Goal: Information Seeking & Learning: Learn about a topic

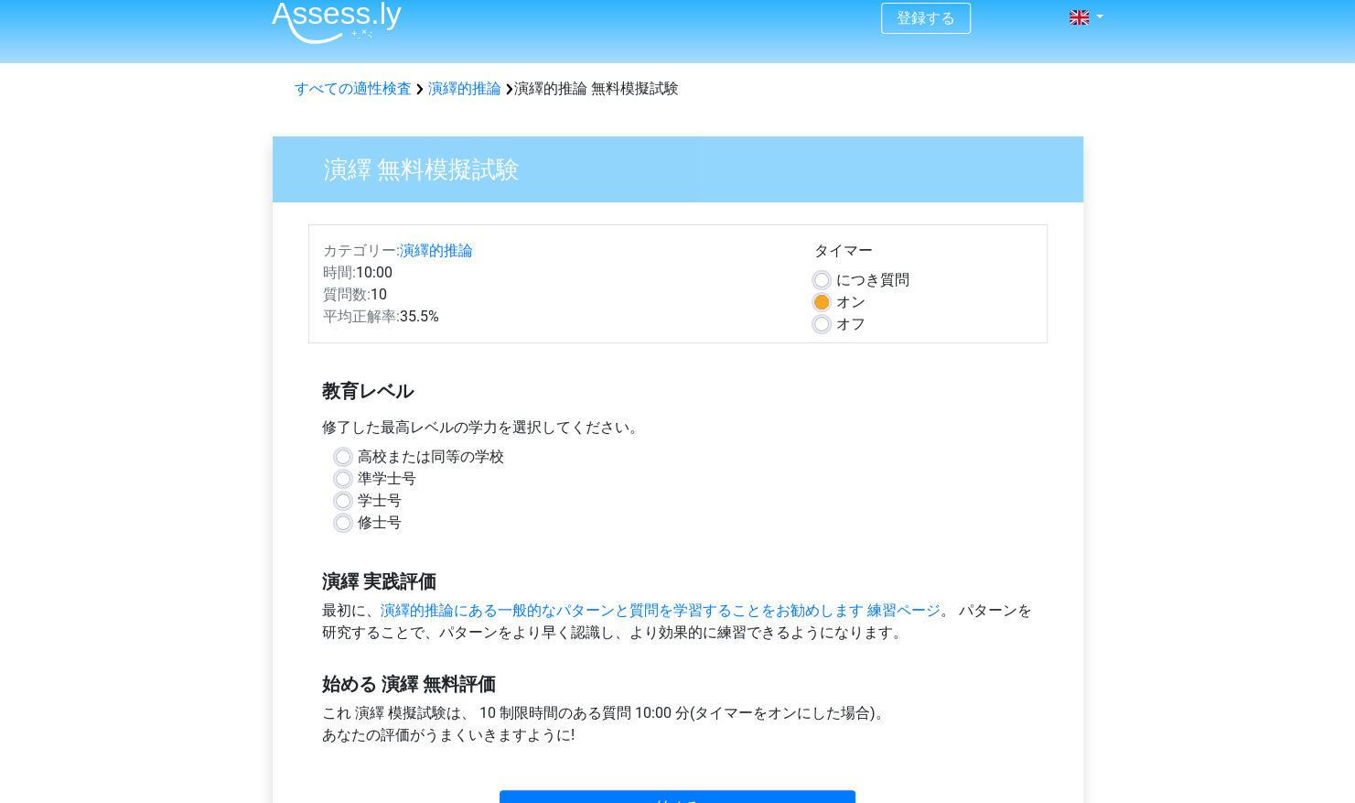
scroll to position [15, 0]
click at [1090, 24] on link at bounding box center [1080, 16] width 37 height 22
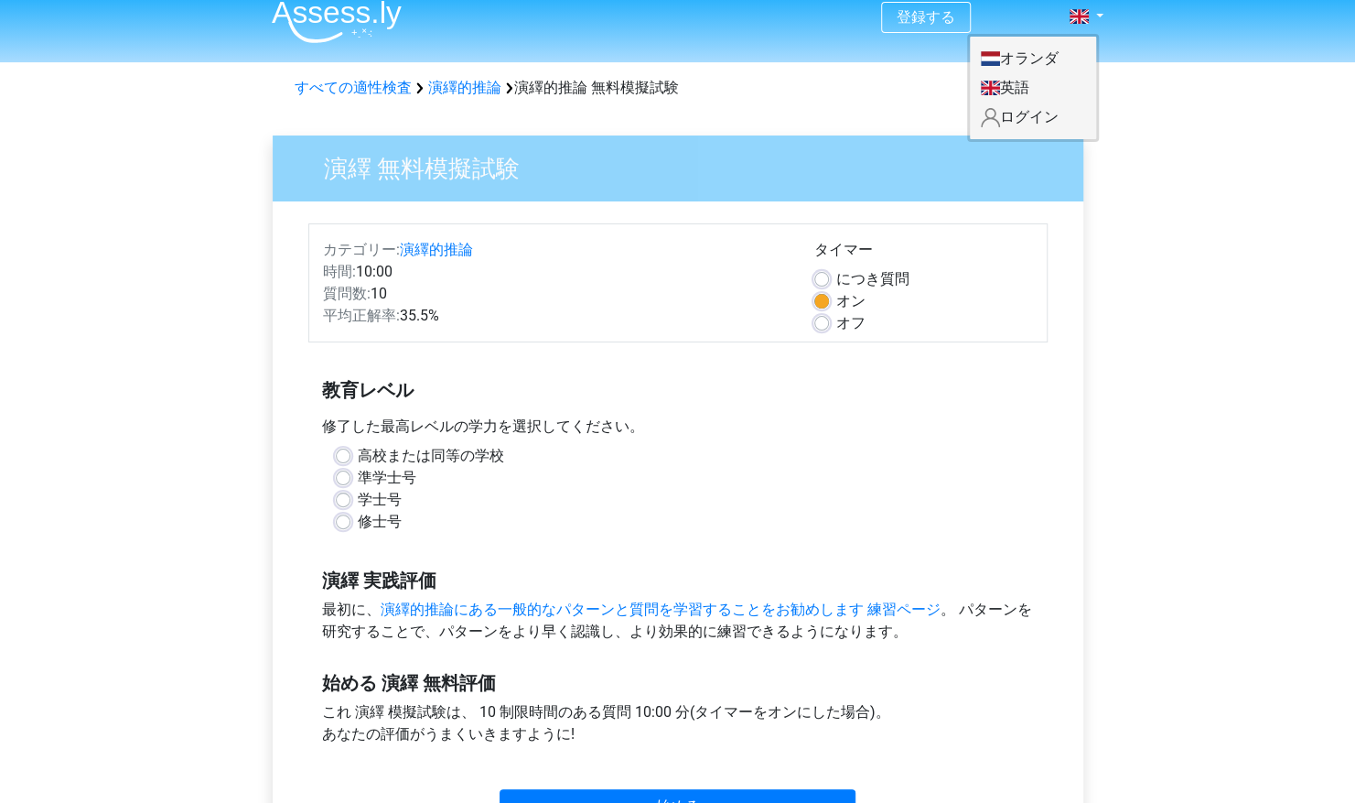
click at [1162, 148] on div "登録する オランダ 英語" at bounding box center [677, 686] width 1355 height 1402
click at [352, 520] on div "修士号" at bounding box center [678, 522] width 685 height 22
click at [358, 520] on label "修士号" at bounding box center [380, 522] width 44 height 22
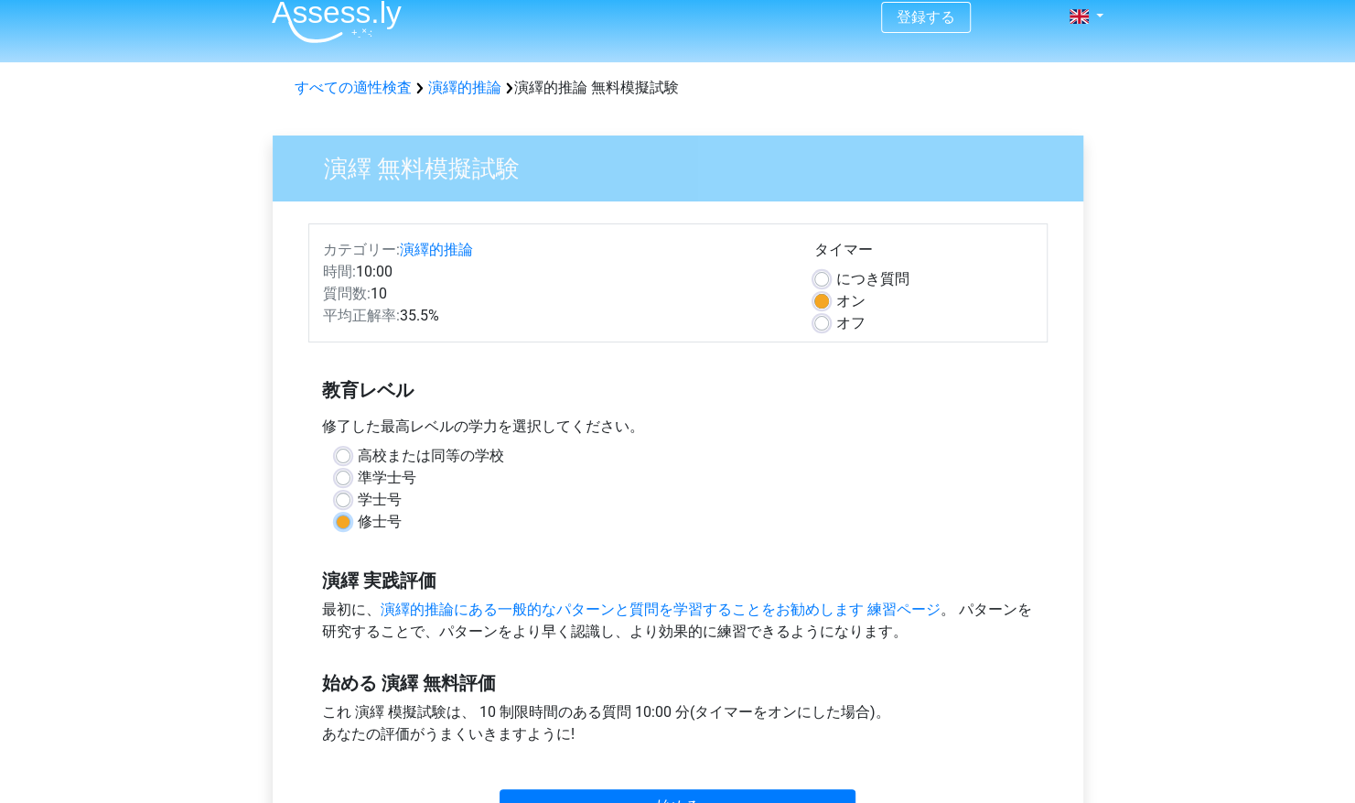
click at [339, 520] on input "修士号" at bounding box center [343, 520] width 15 height 18
radio input "true"
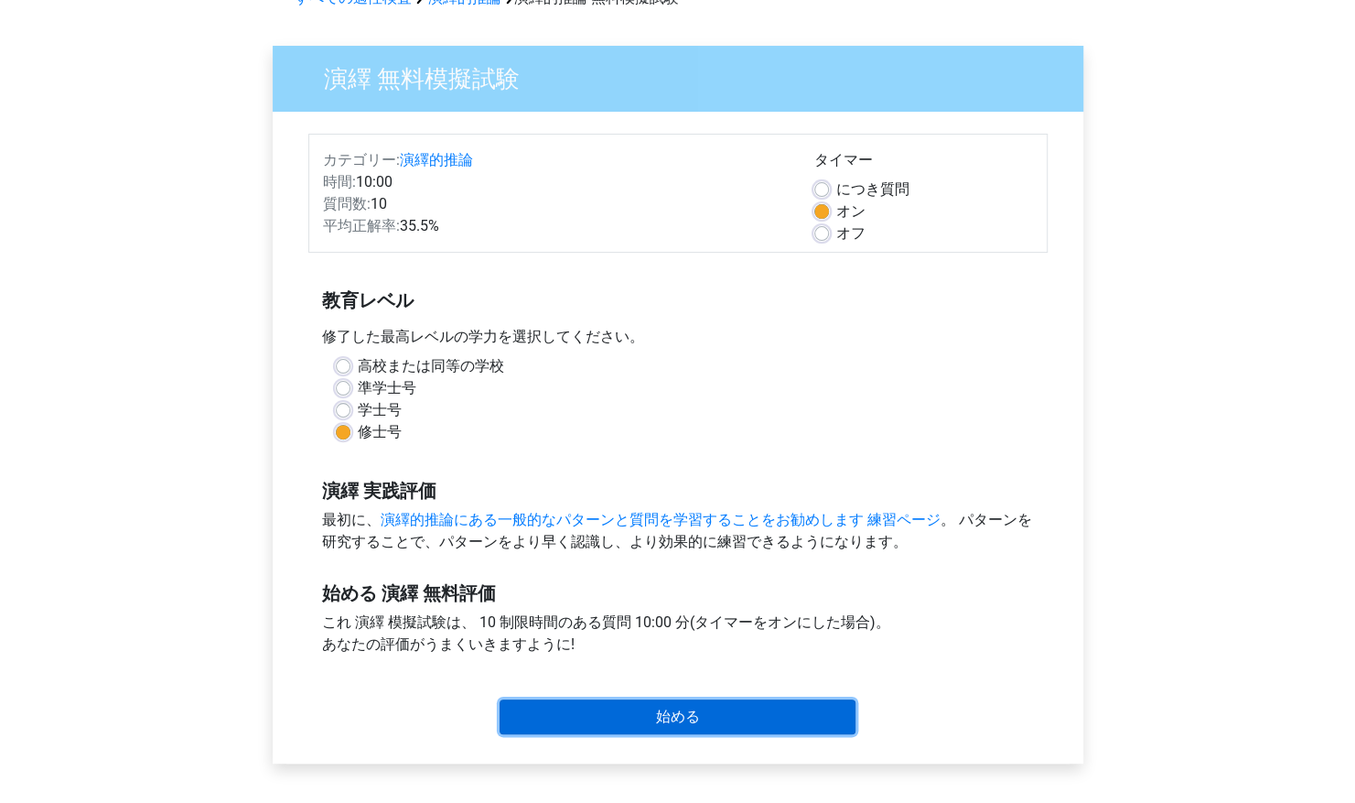
click at [694, 705] on input "始める" at bounding box center [678, 716] width 356 height 35
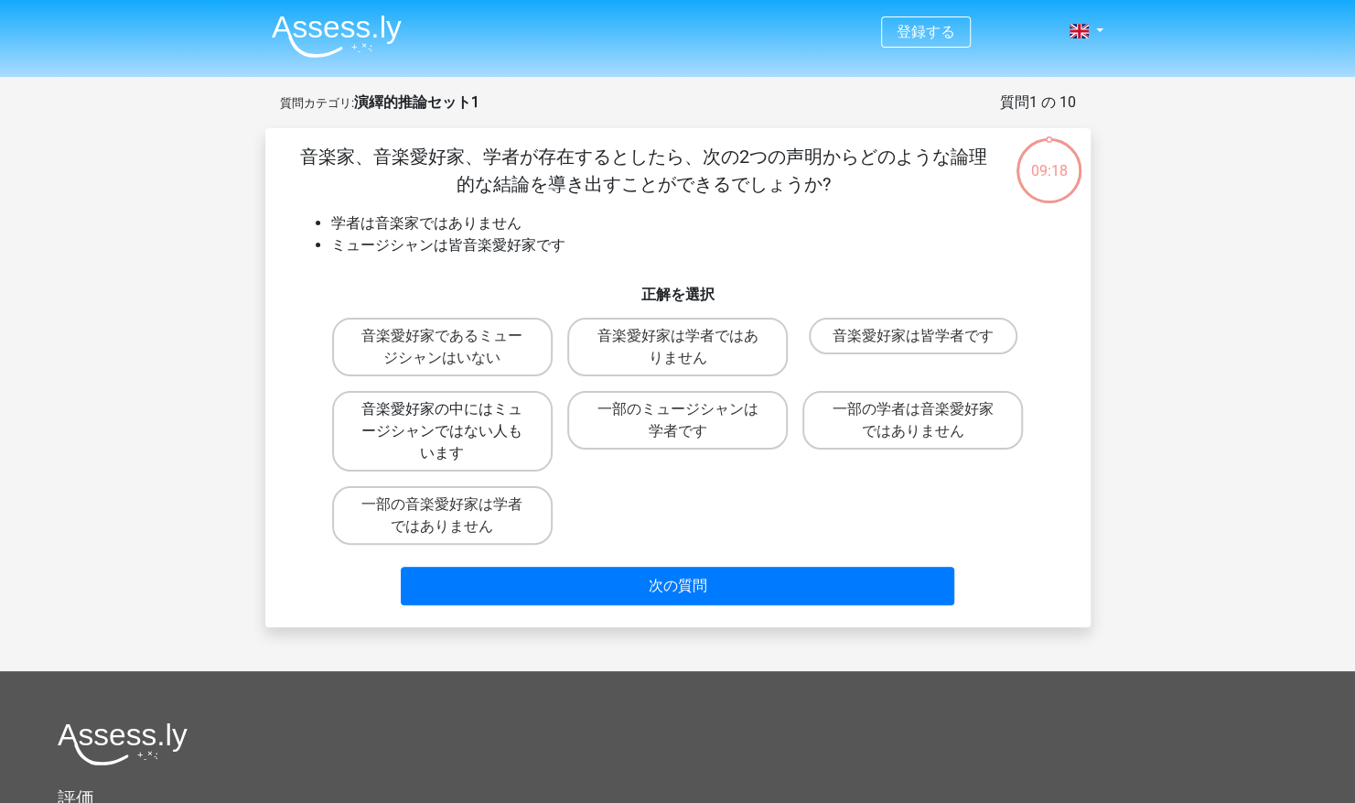
click at [502, 458] on label "音楽愛好家の中にはミュージシャンではない人もいます" at bounding box center [442, 431] width 221 height 81
click at [454, 421] on input "音楽愛好家の中にはミュージシャンではない人もいます" at bounding box center [448, 415] width 12 height 12
radio input "true"
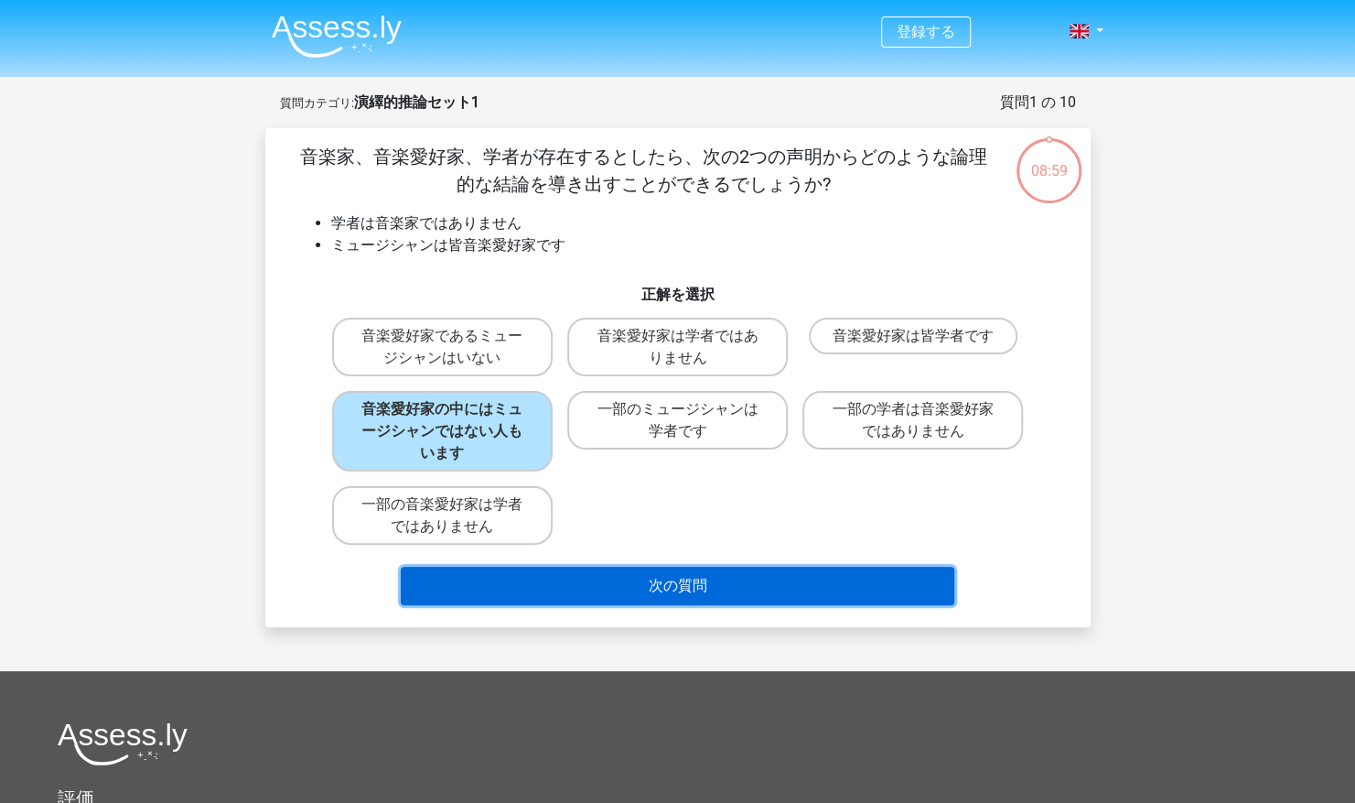
click at [615, 576] on button "次の質問" at bounding box center [678, 585] width 554 height 38
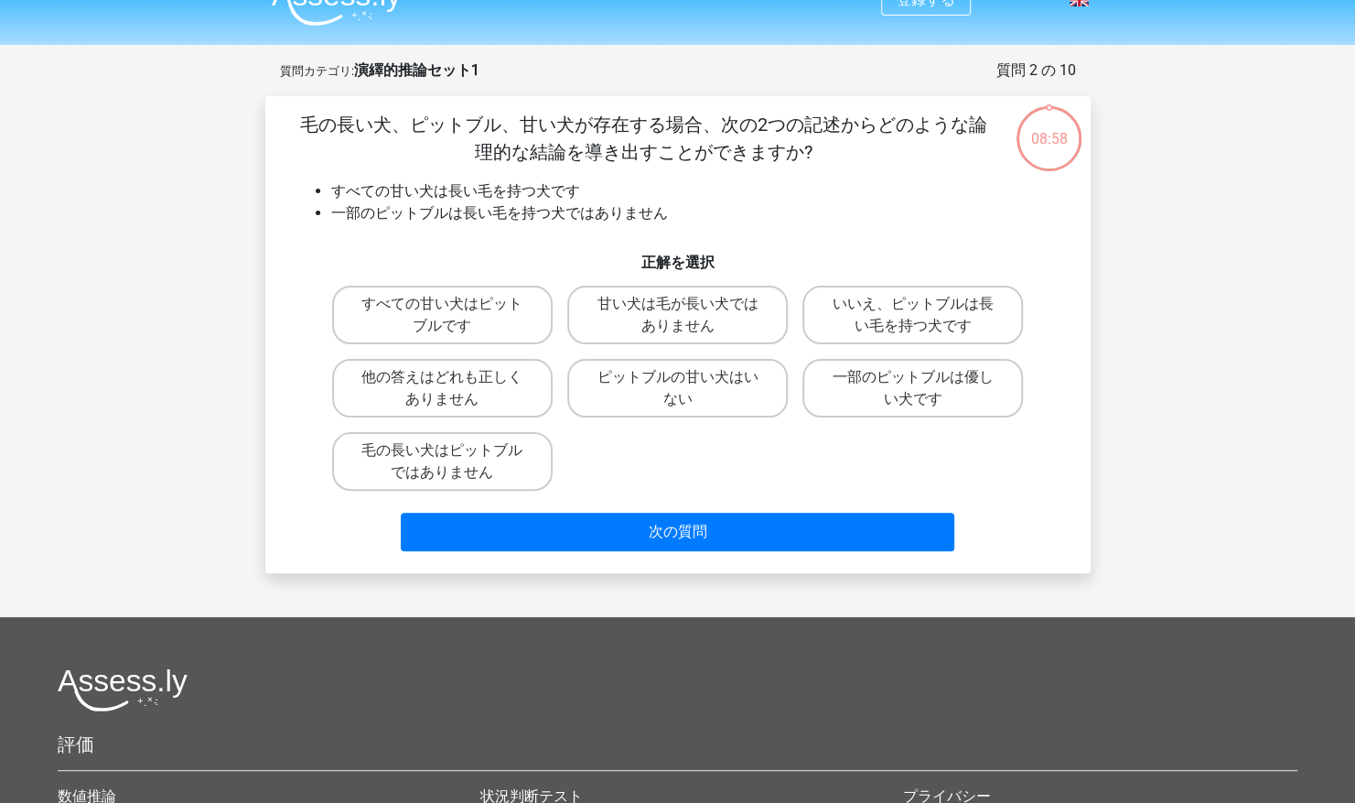
scroll to position [31, 0]
click at [468, 386] on label "他の答えはどれも正しくありません" at bounding box center [442, 389] width 221 height 59
click at [454, 386] on input "他の答えはどれも正しくありません" at bounding box center [448, 384] width 12 height 12
radio input "true"
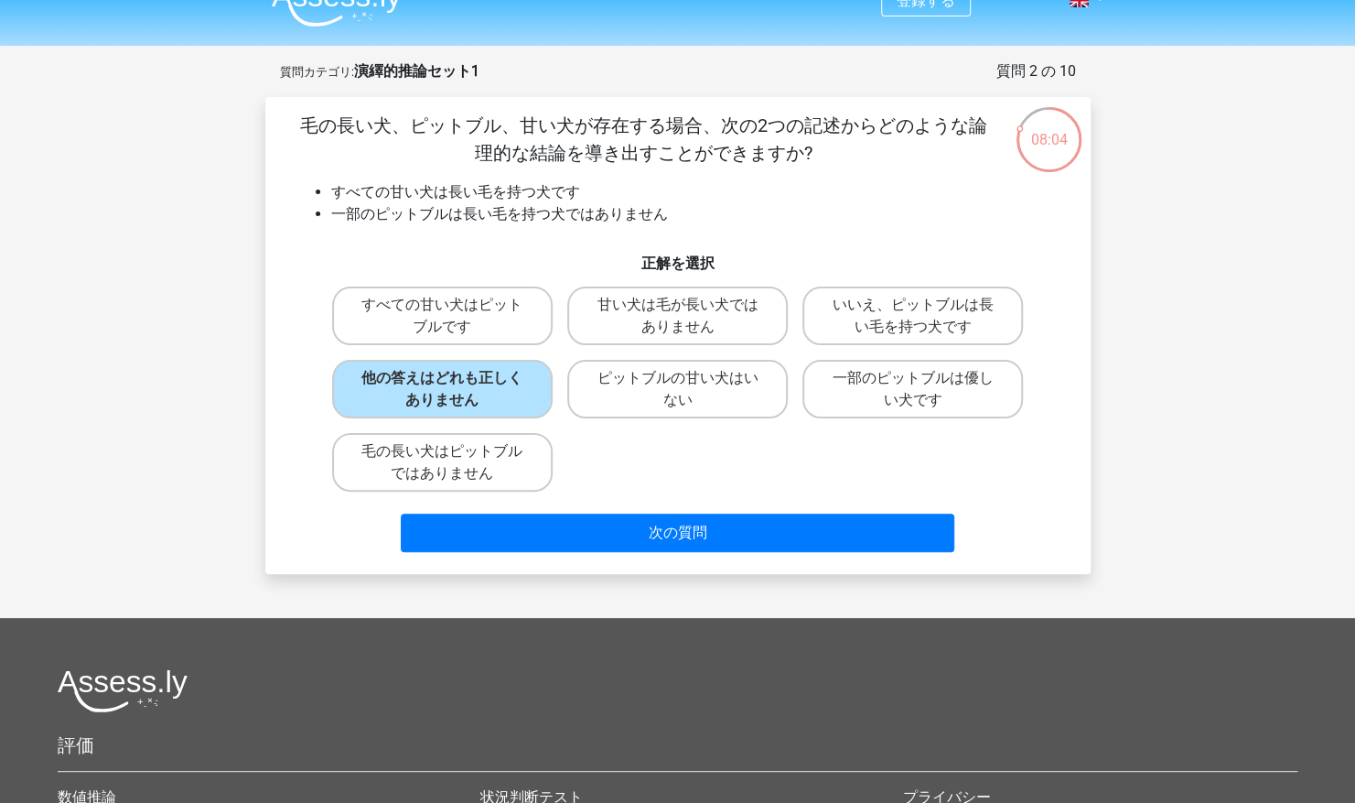
click at [607, 512] on div "次の質問" at bounding box center [678, 529] width 767 height 60
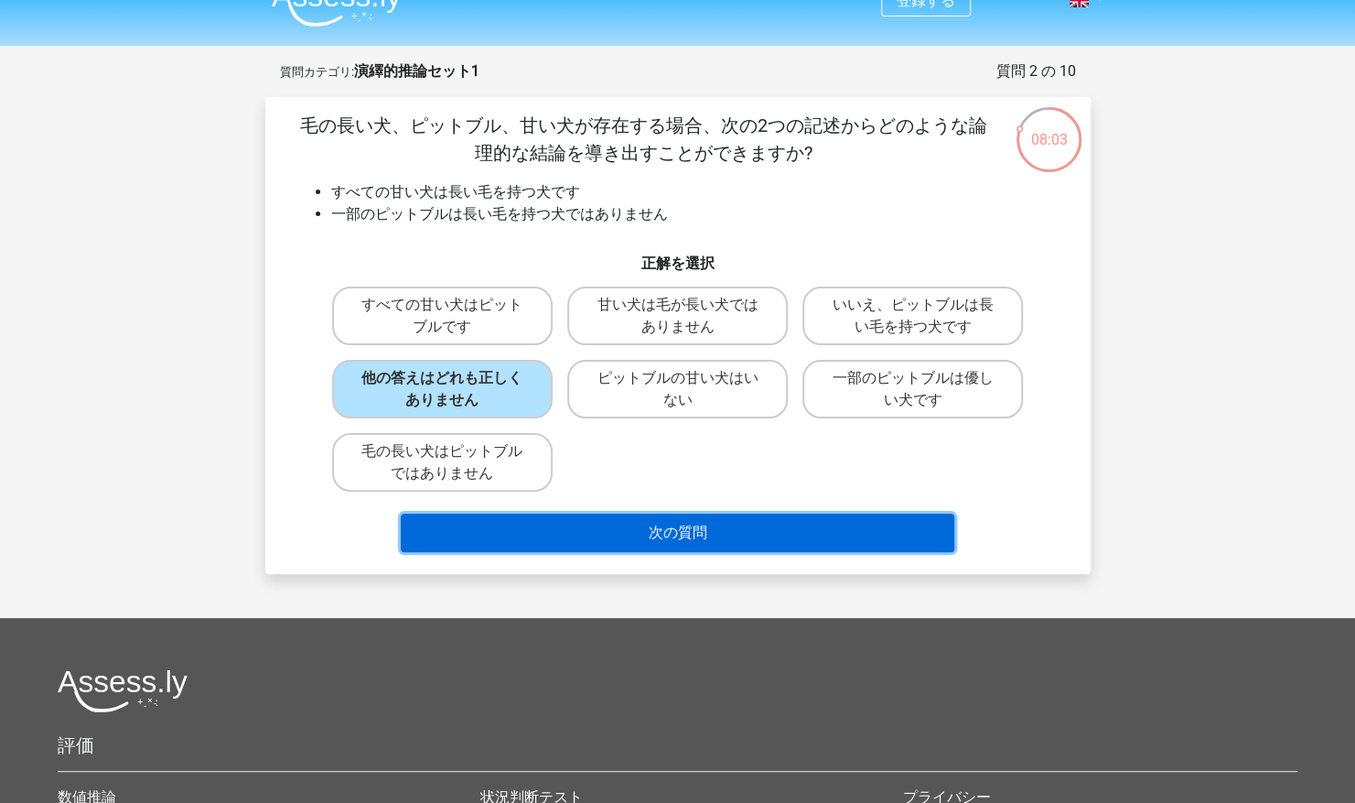
click at [622, 537] on button "次の質問" at bounding box center [678, 532] width 554 height 38
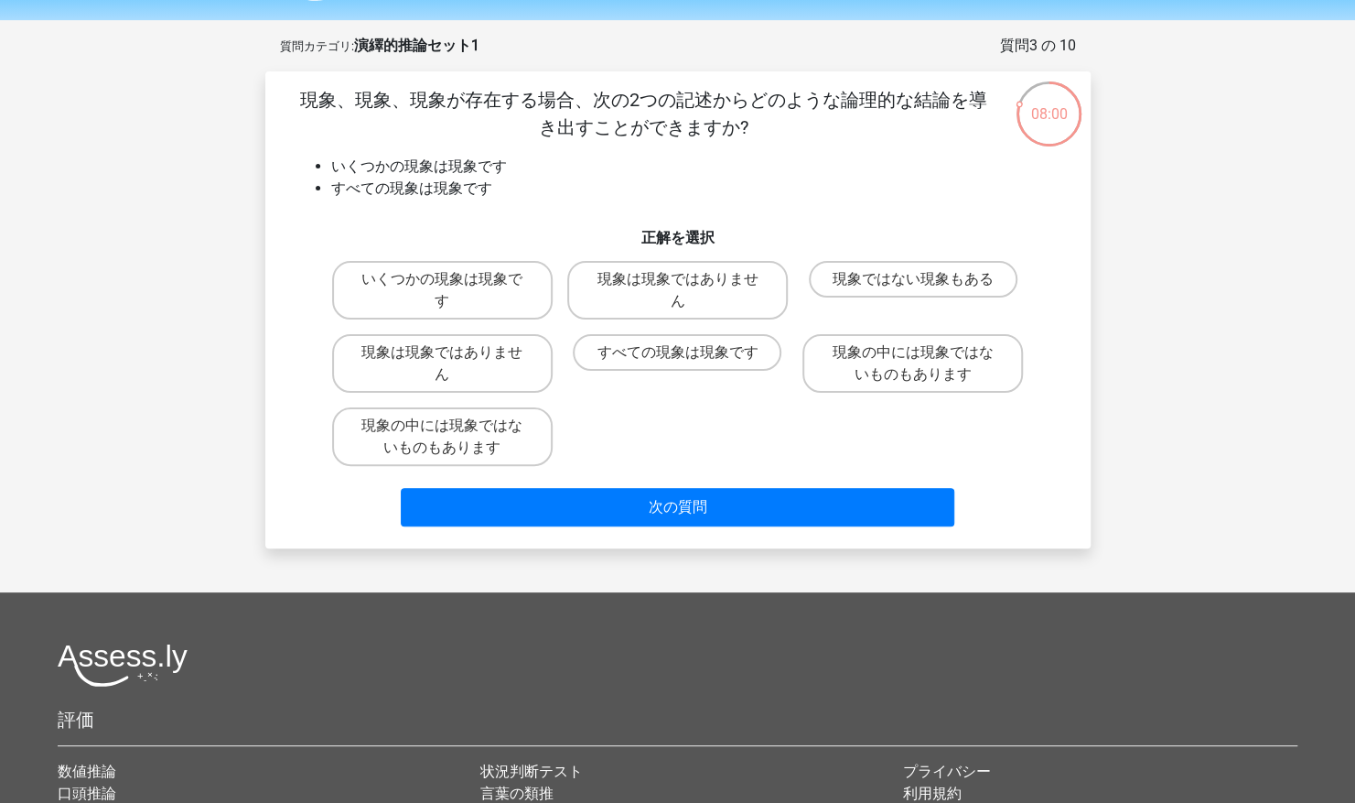
scroll to position [49, 0]
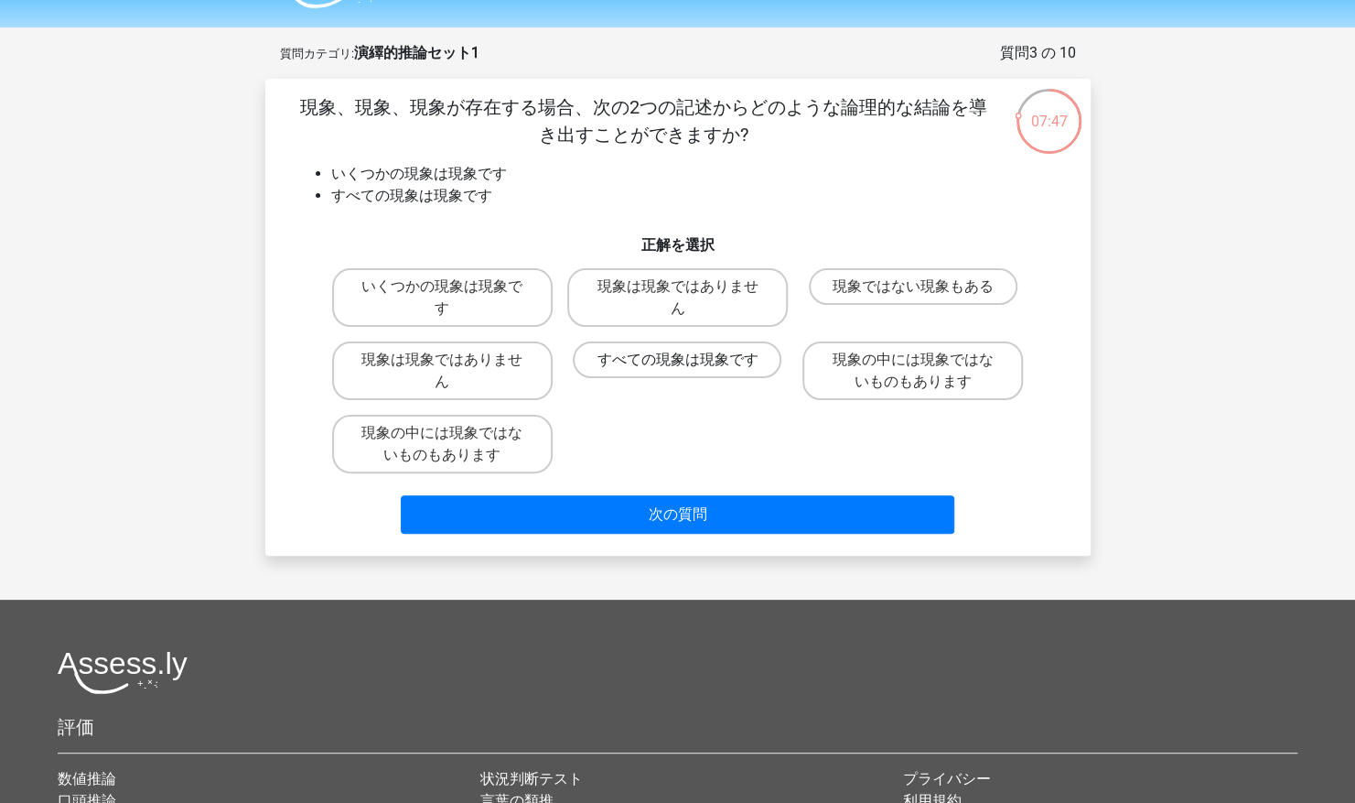
click at [644, 365] on label "すべての現象は現象です" at bounding box center [677, 359] width 209 height 37
click at [677, 365] on input "すべての現象は現象です" at bounding box center [683, 366] width 12 height 12
radio input "true"
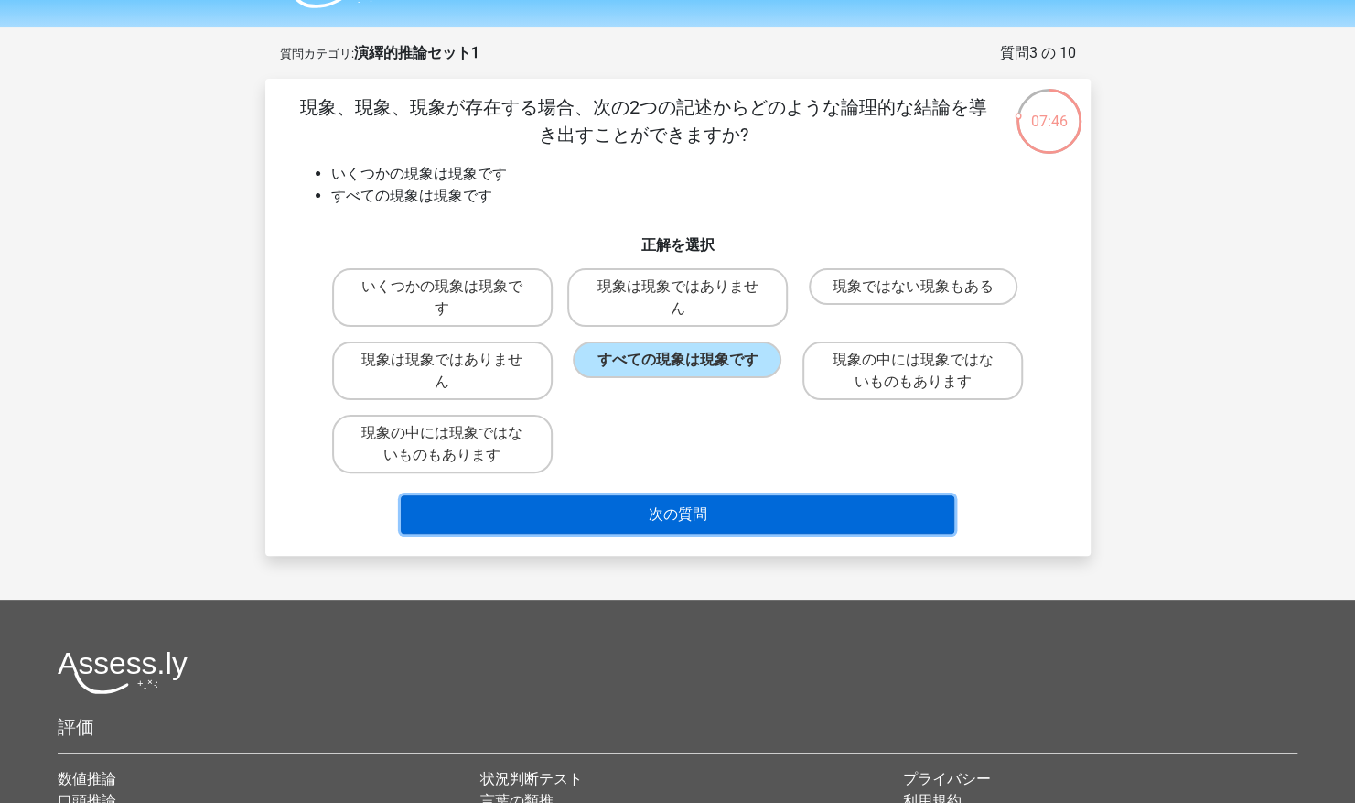
click at [619, 520] on button "次の質問" at bounding box center [678, 514] width 554 height 38
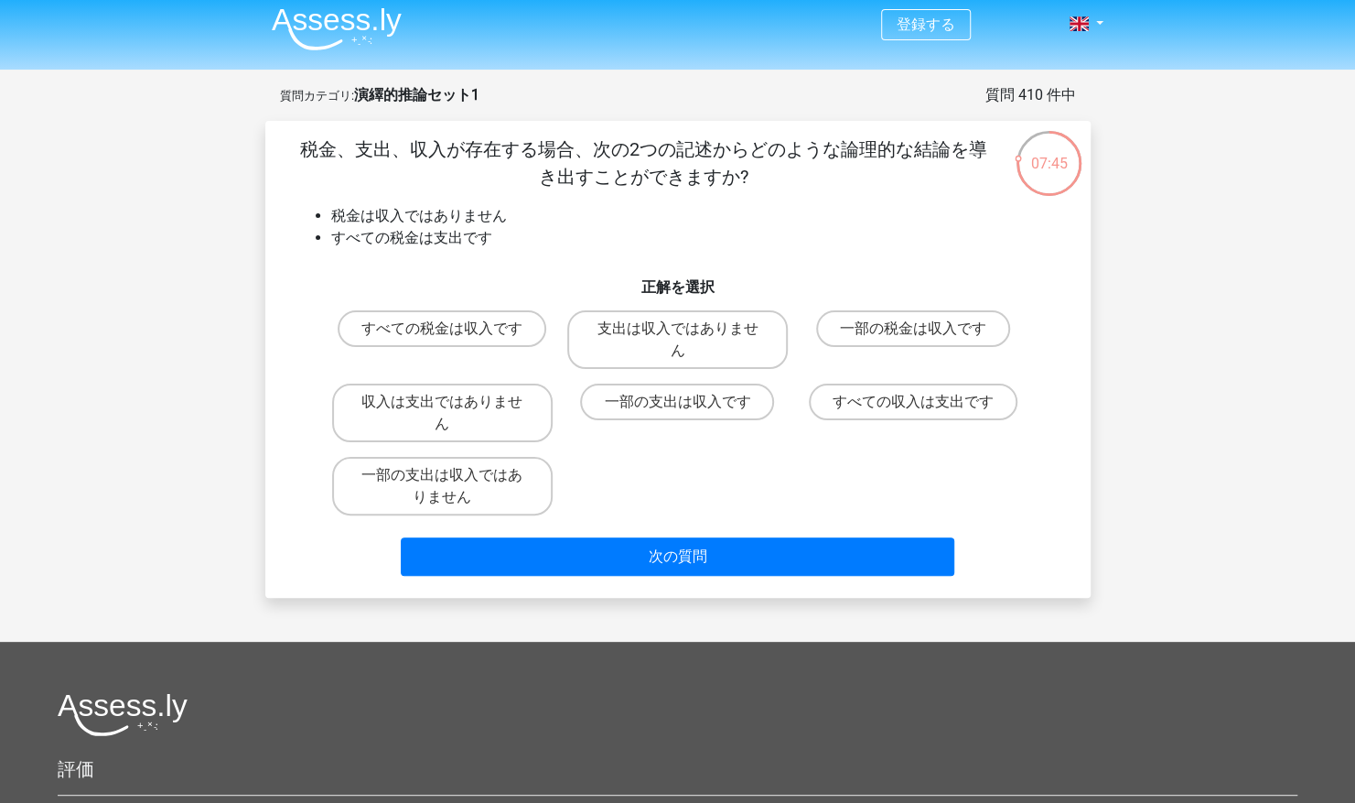
scroll to position [0, 0]
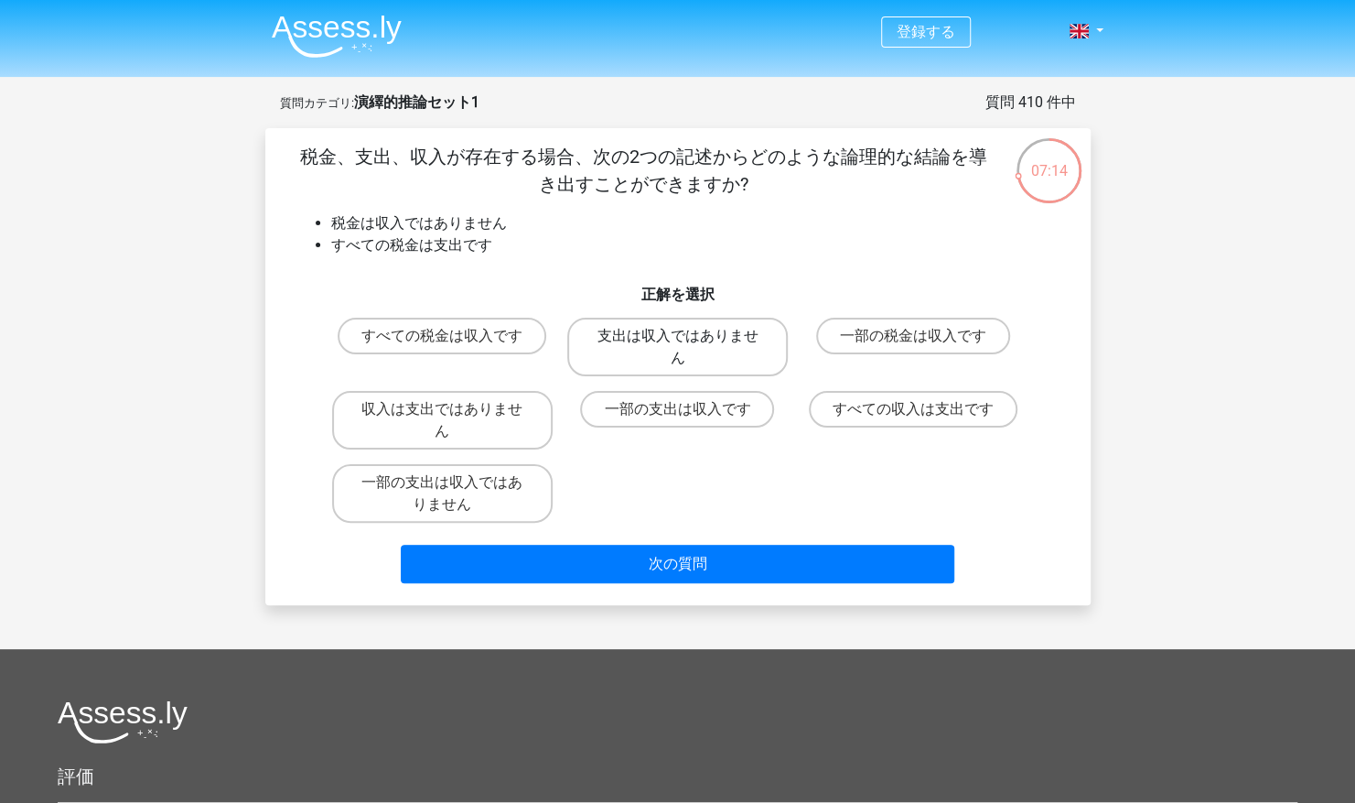
click at [713, 353] on label "支出は収入ではありません" at bounding box center [677, 347] width 221 height 59
click at [689, 348] on input "支出は収入ではありません" at bounding box center [683, 342] width 12 height 12
radio input "true"
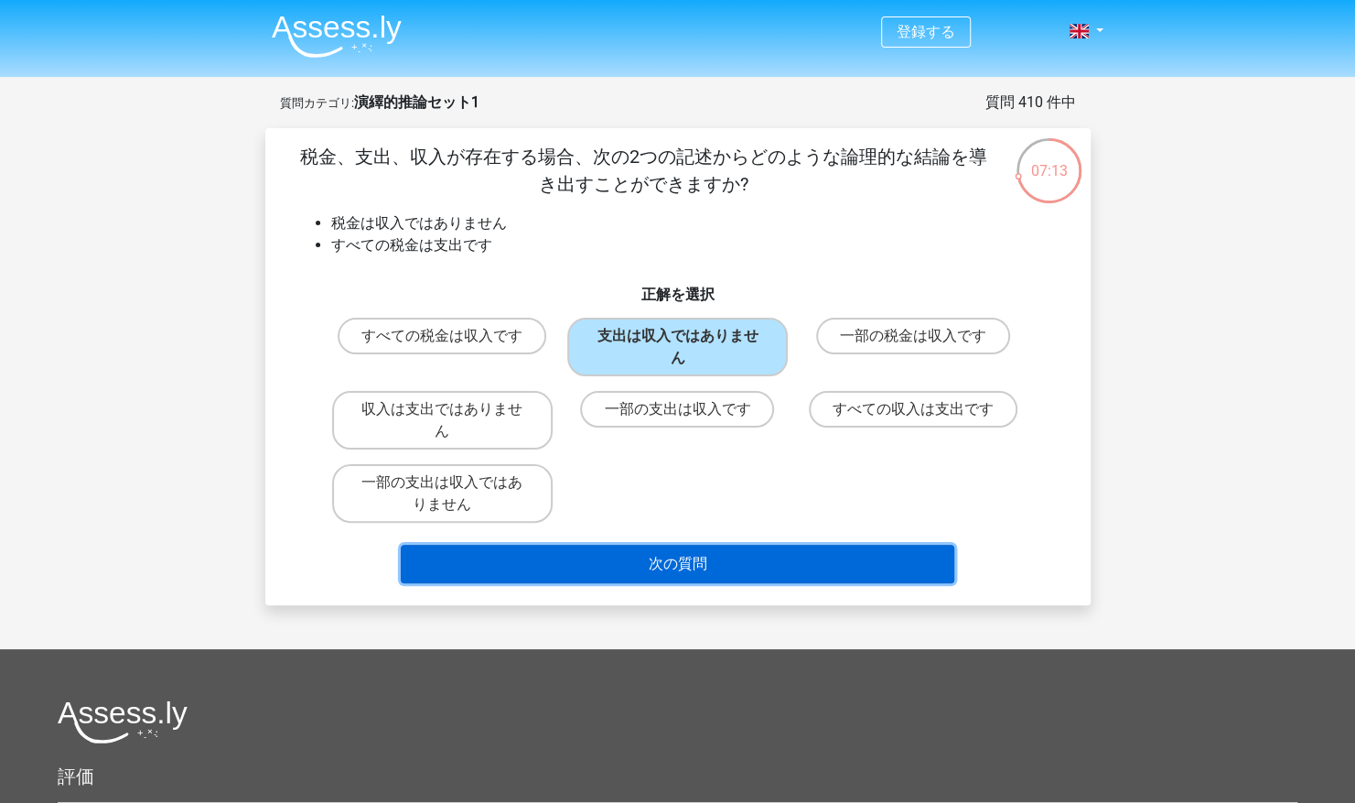
click at [710, 565] on button "次の質問" at bounding box center [678, 564] width 554 height 38
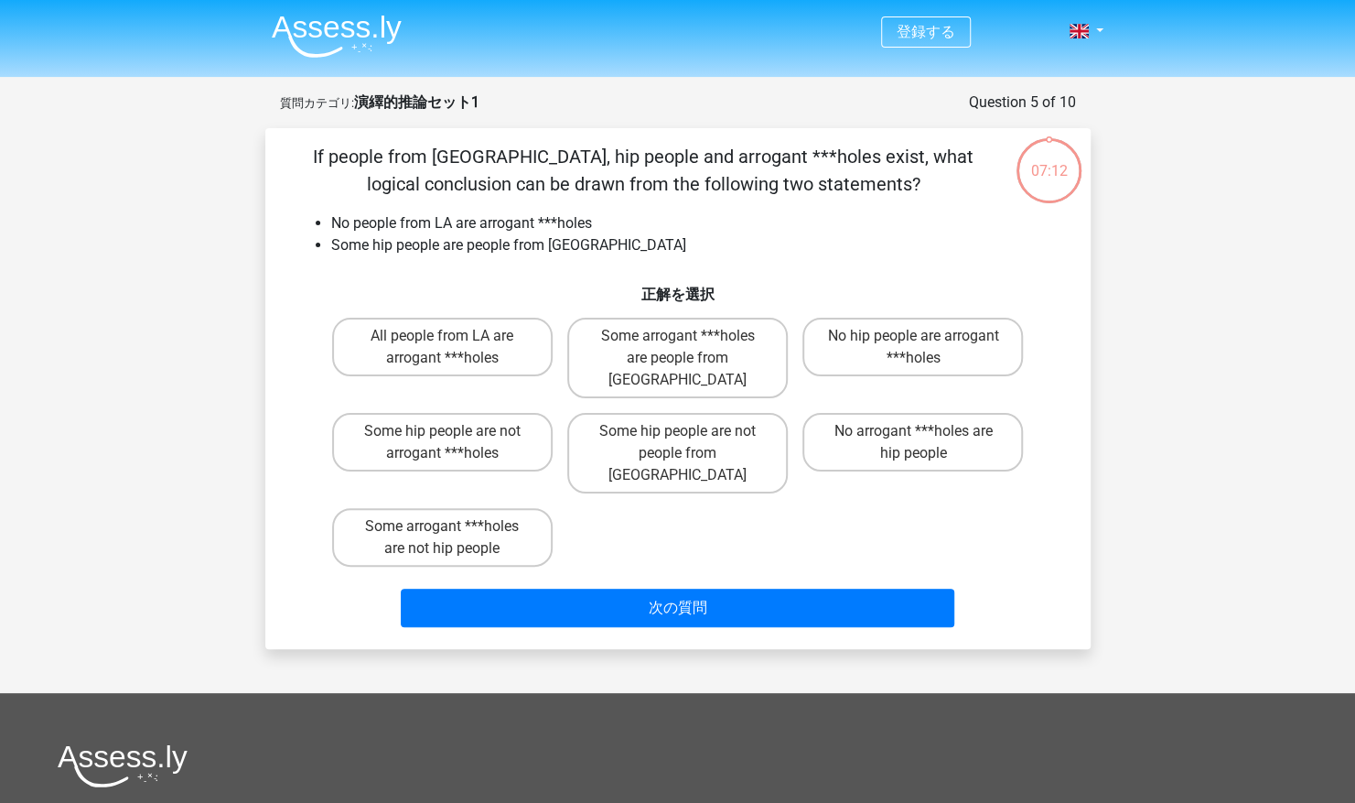
scroll to position [92, 0]
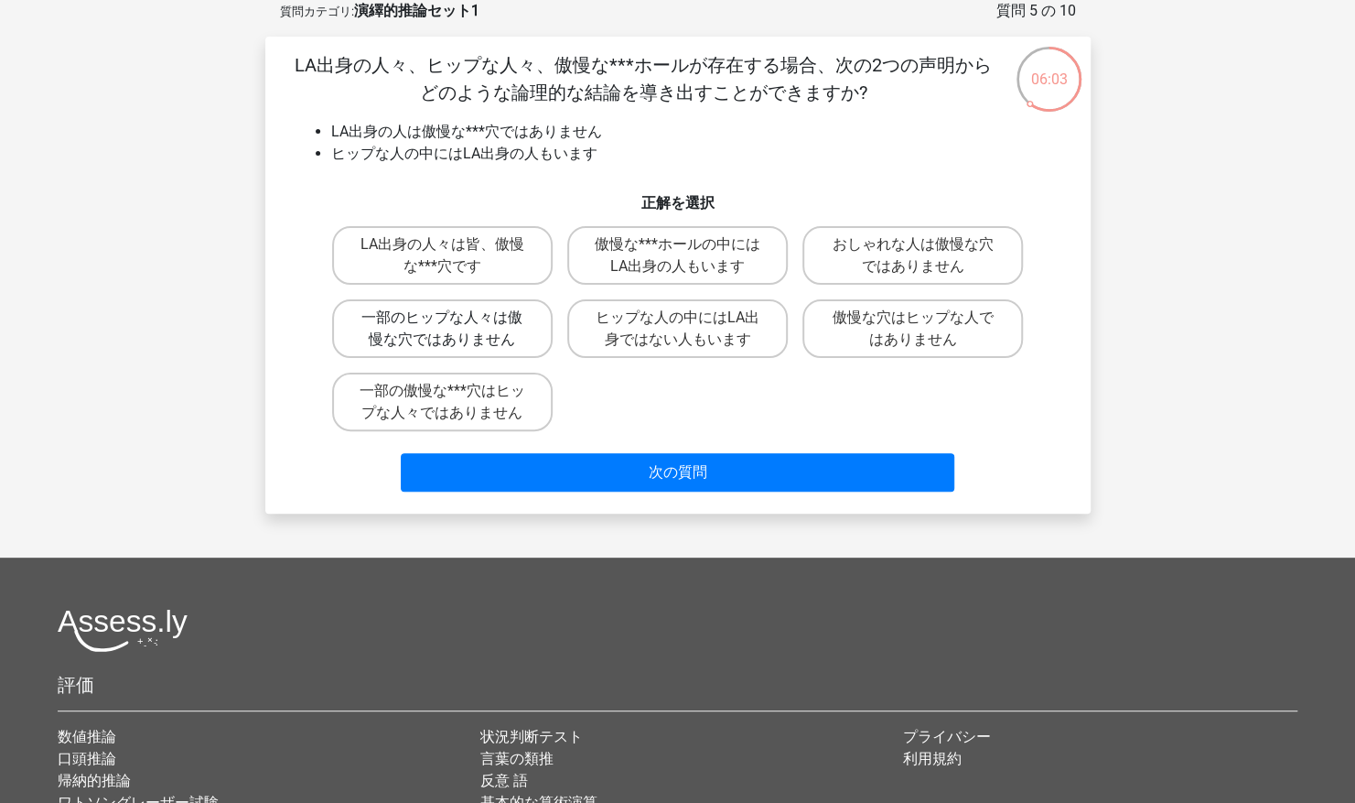
click at [469, 340] on label "一部のヒップな人々は傲慢な穴ではありません" at bounding box center [442, 328] width 221 height 59
click at [454, 329] on input "一部のヒップな人々は傲慢な穴ではありません" at bounding box center [448, 324] width 12 height 12
radio input "true"
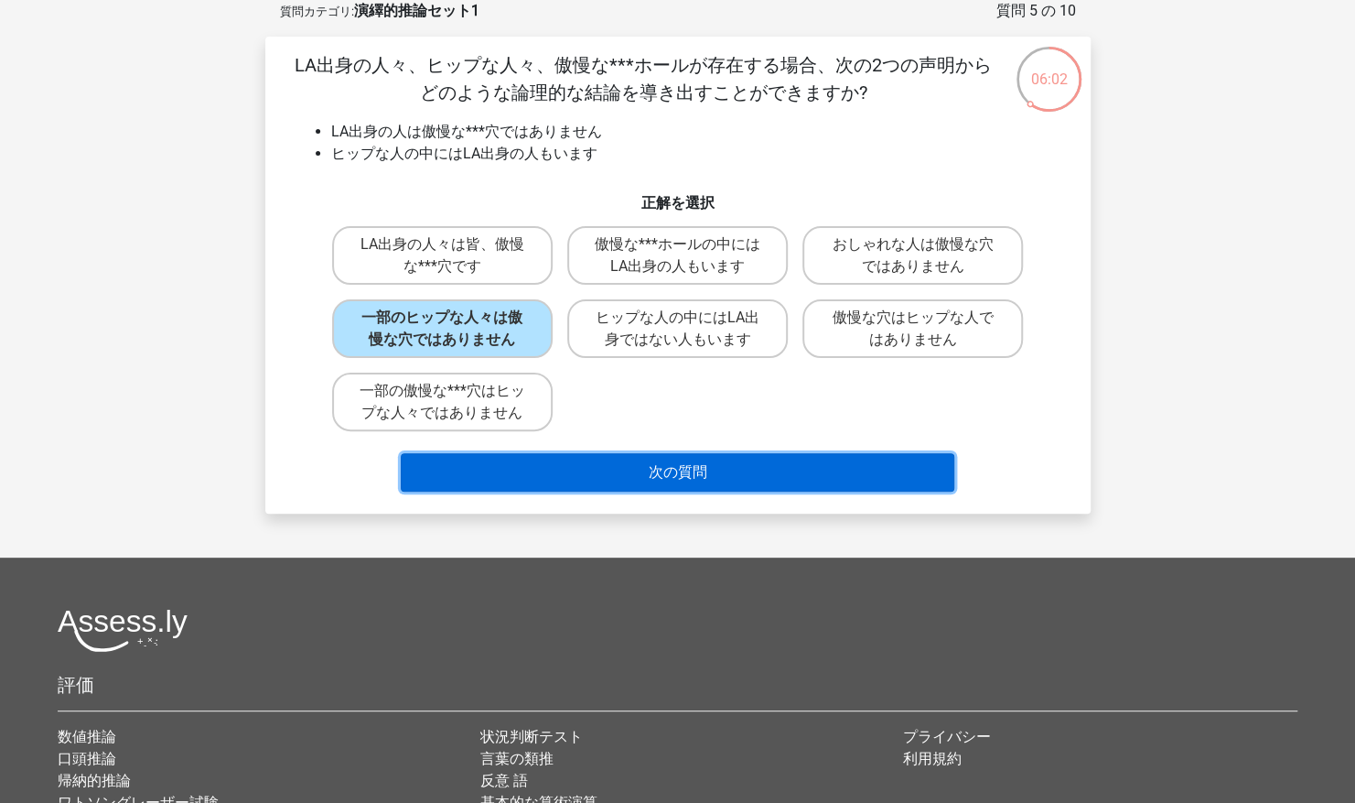
click at [604, 464] on button "次の質問" at bounding box center [678, 472] width 554 height 38
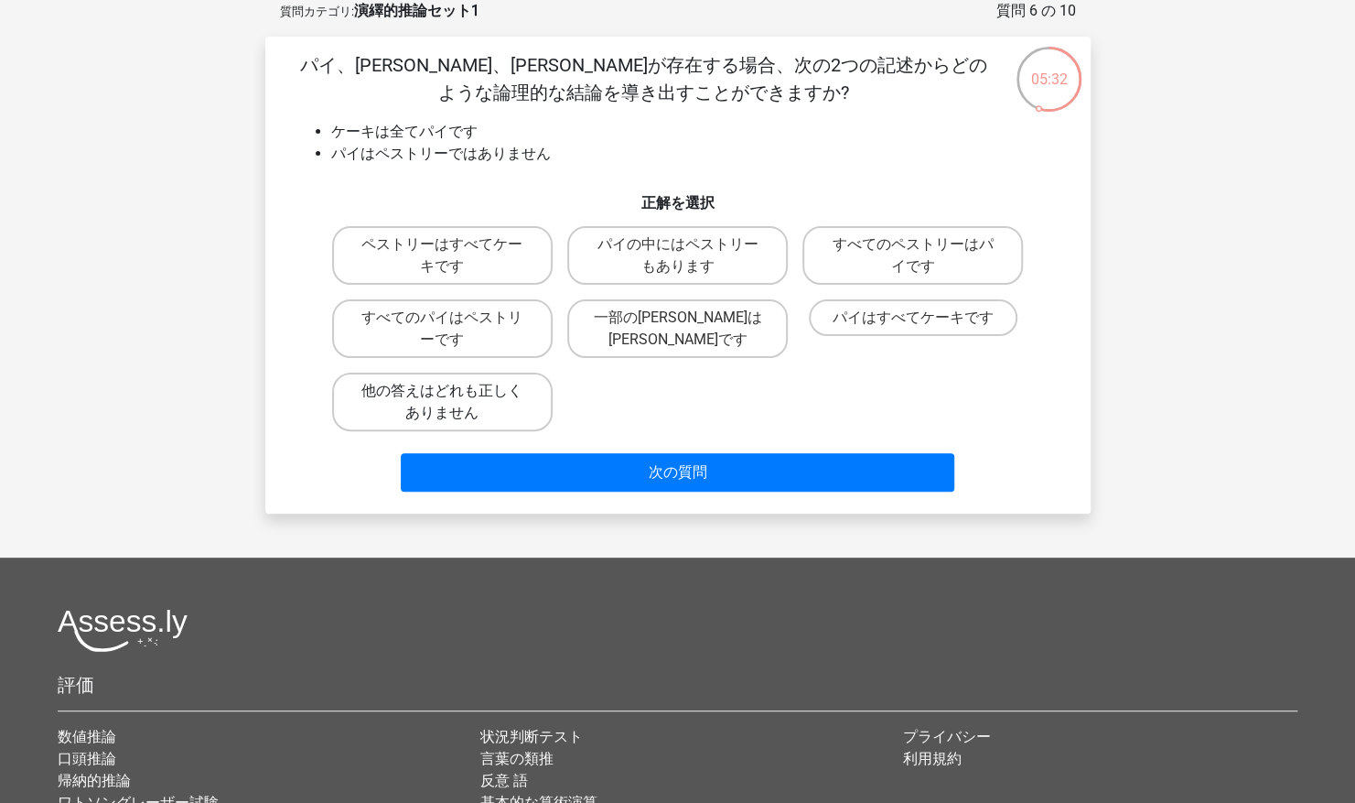
click at [512, 389] on label "他の答えはどれも正しくありません" at bounding box center [442, 401] width 221 height 59
click at [454, 391] on input "他の答えはどれも正しくありません" at bounding box center [448, 397] width 12 height 12
radio input "true"
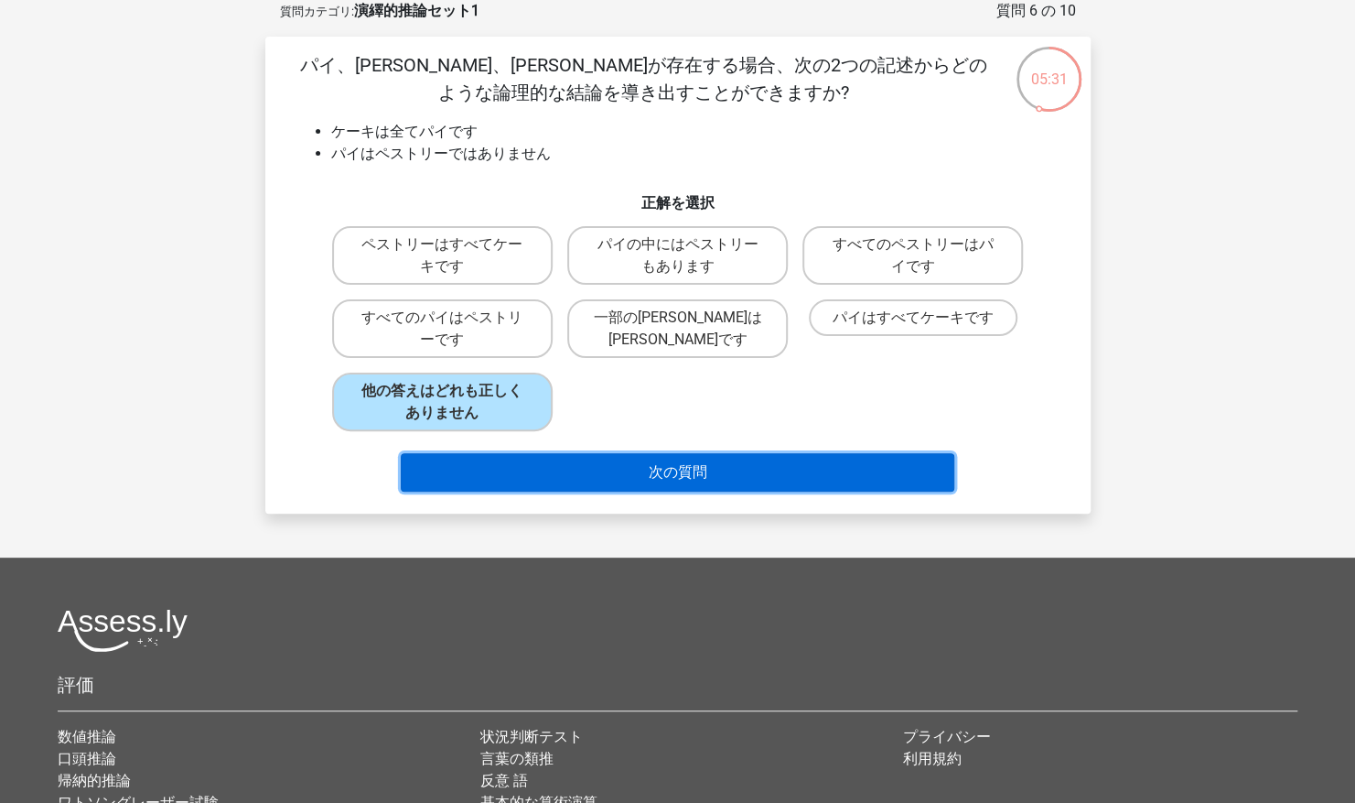
click at [627, 476] on button "次の質問" at bounding box center [678, 472] width 554 height 38
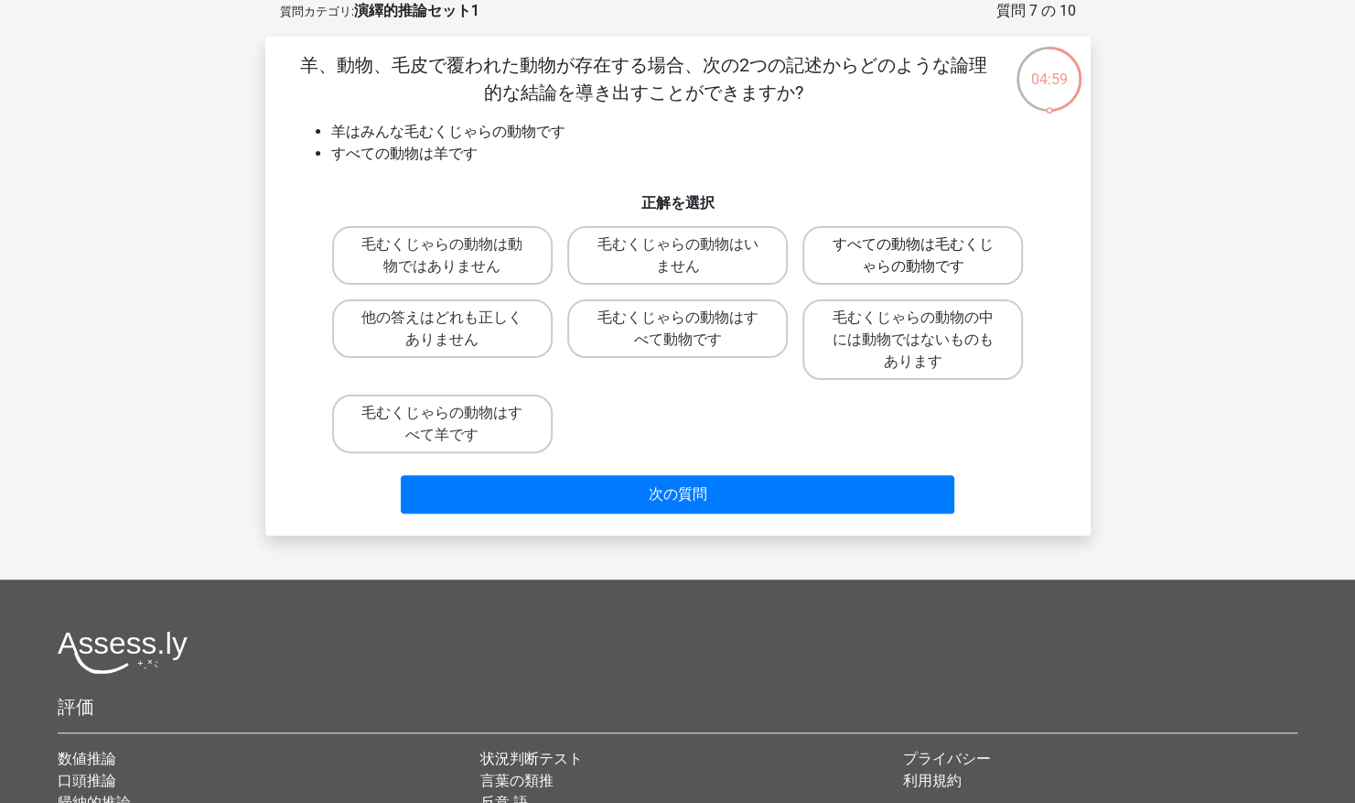
click at [846, 271] on label "すべての動物は毛むくじゃらの動物です" at bounding box center [913, 255] width 221 height 59
click at [913, 256] on input "すべての動物は毛むくじゃらの動物です" at bounding box center [919, 250] width 12 height 12
radio input "true"
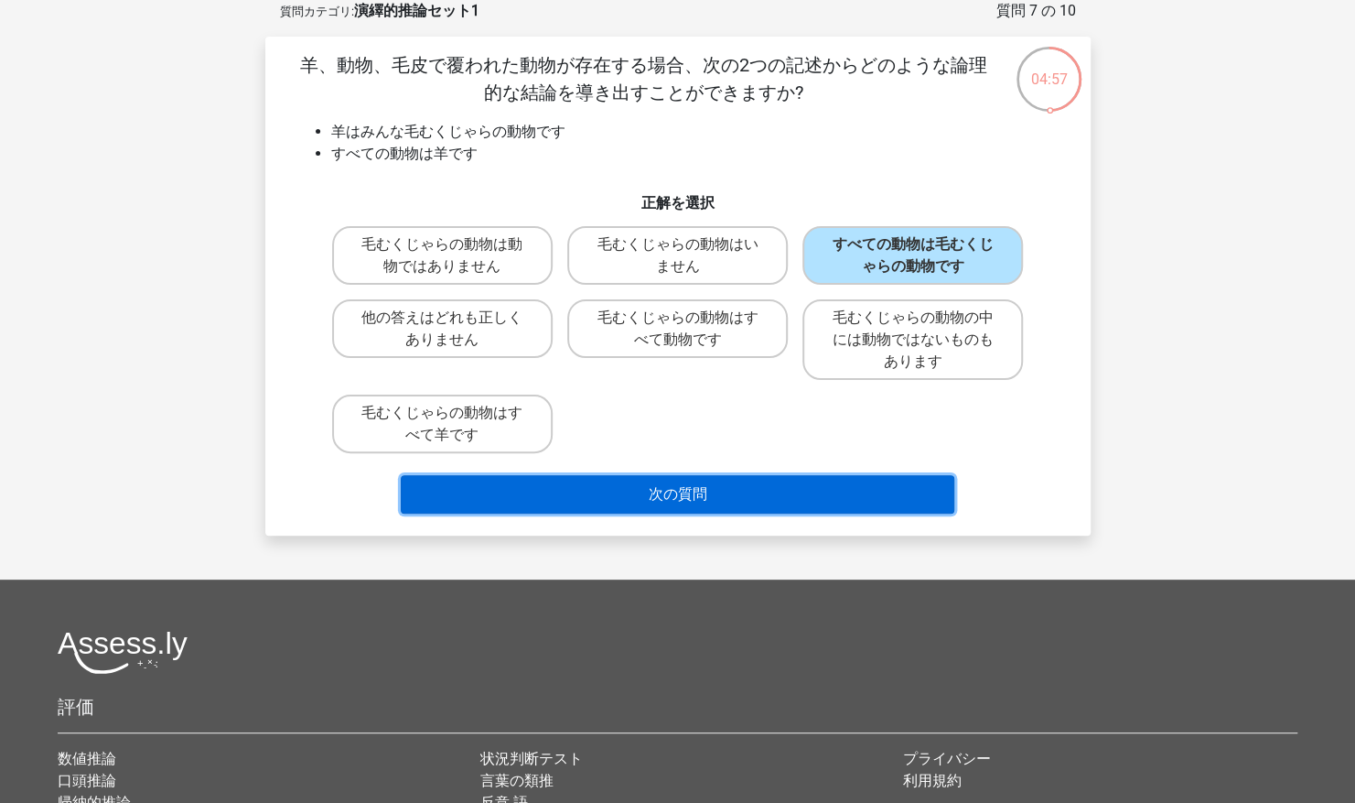
click at [708, 503] on button "次の質問" at bounding box center [678, 494] width 554 height 38
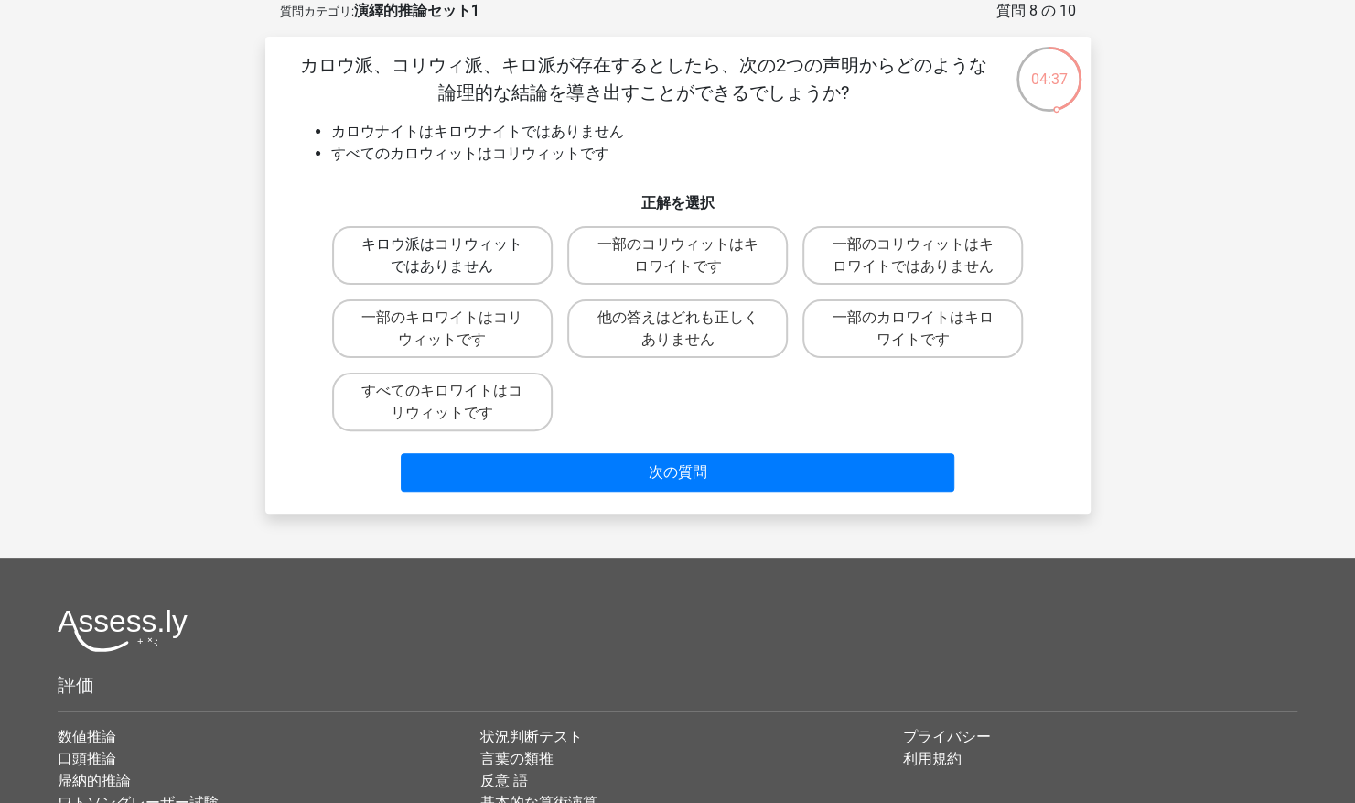
click at [518, 275] on label "キロウ派はコリウィットではありません" at bounding box center [442, 255] width 221 height 59
click at [454, 256] on input "キロウ派はコリウィットではありません" at bounding box center [448, 250] width 12 height 12
radio input "true"
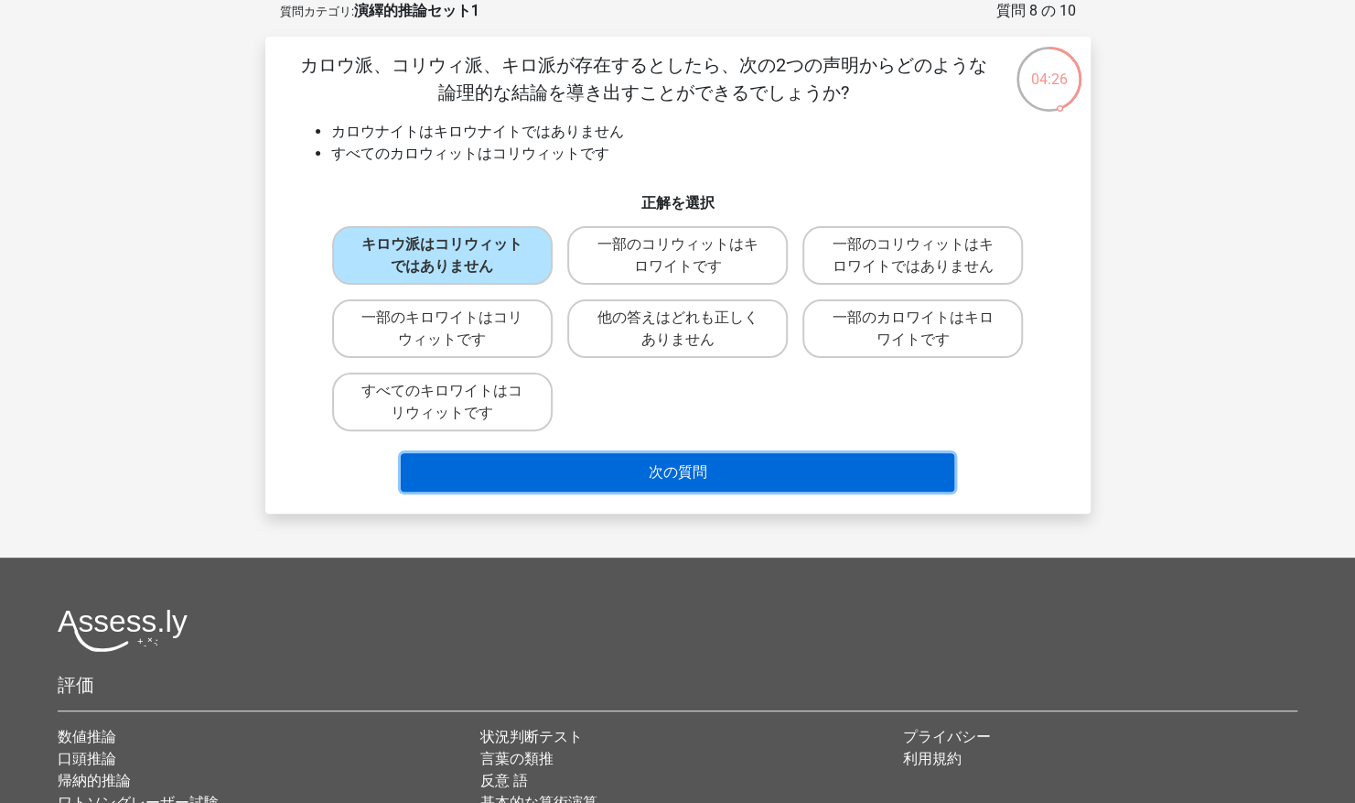
click at [764, 476] on button "次の質問" at bounding box center [678, 472] width 554 height 38
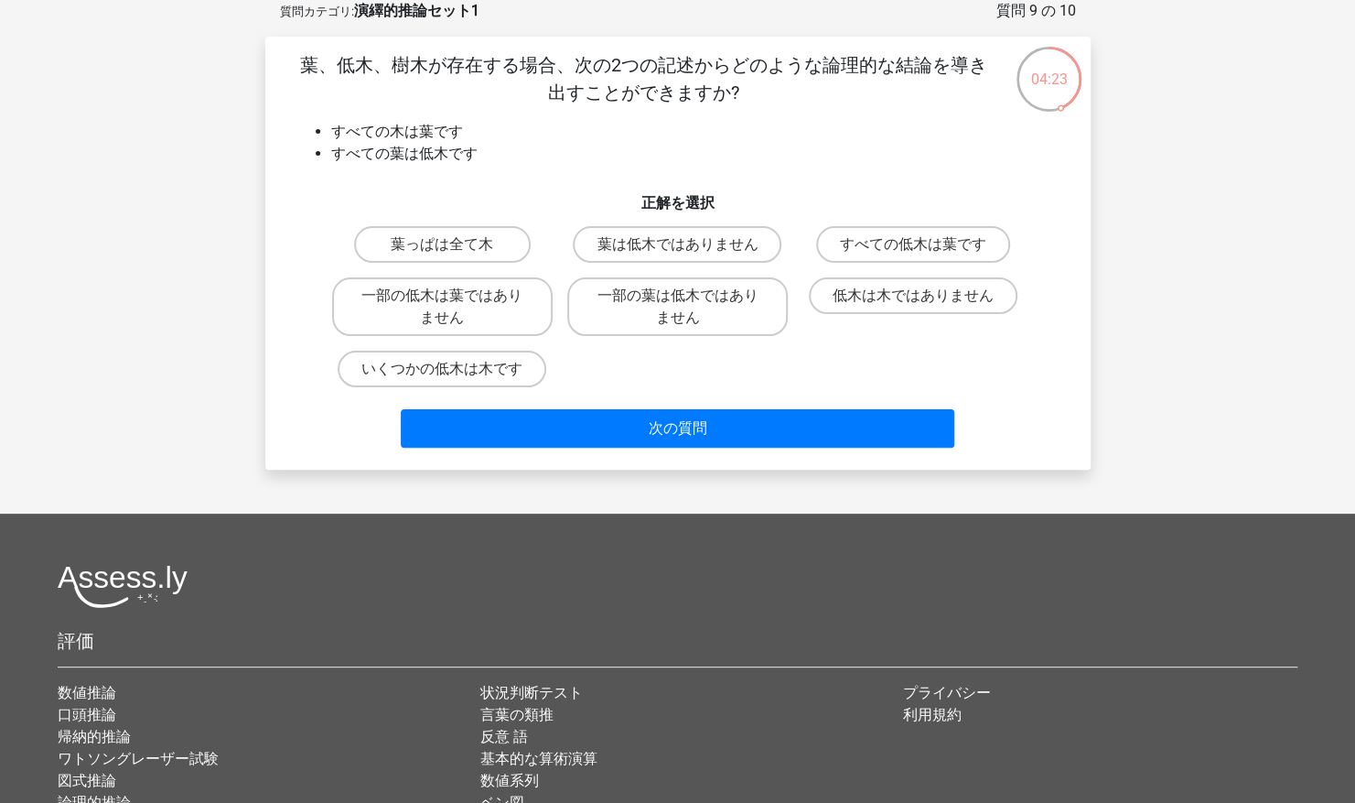
scroll to position [0, 0]
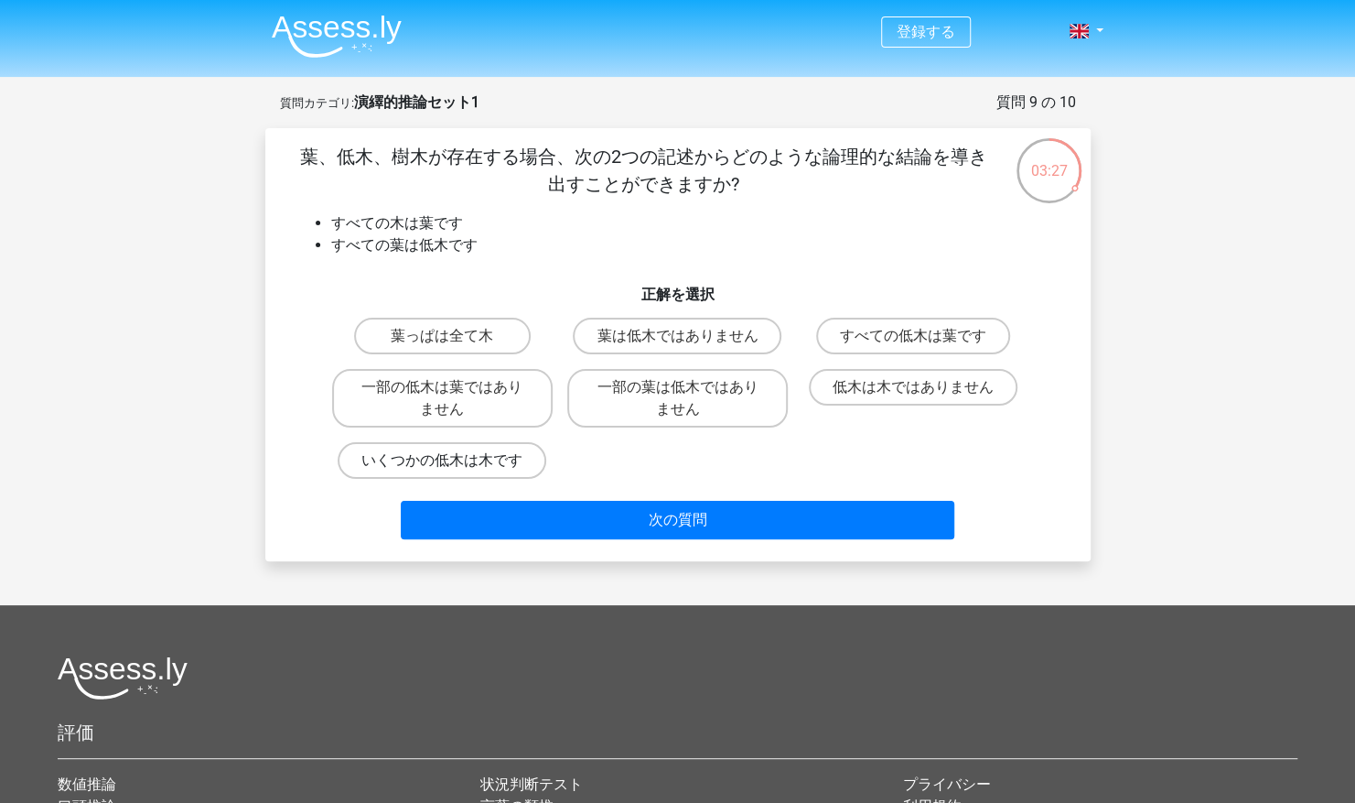
click at [523, 458] on label "いくつかの低木は木です" at bounding box center [442, 460] width 209 height 37
click at [454, 460] on input "いくつかの低木は木です" at bounding box center [448, 466] width 12 height 12
radio input "true"
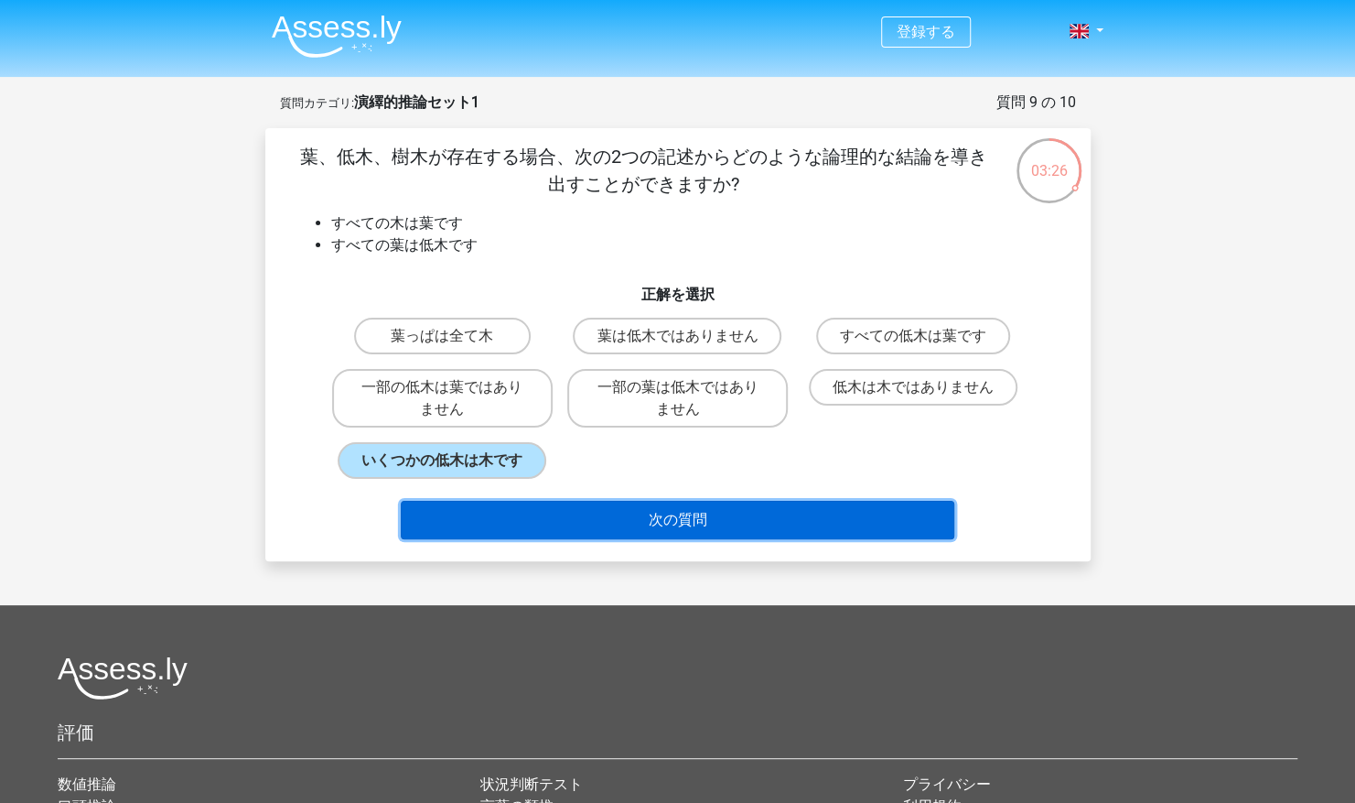
click at [630, 525] on button "次の質問" at bounding box center [678, 520] width 554 height 38
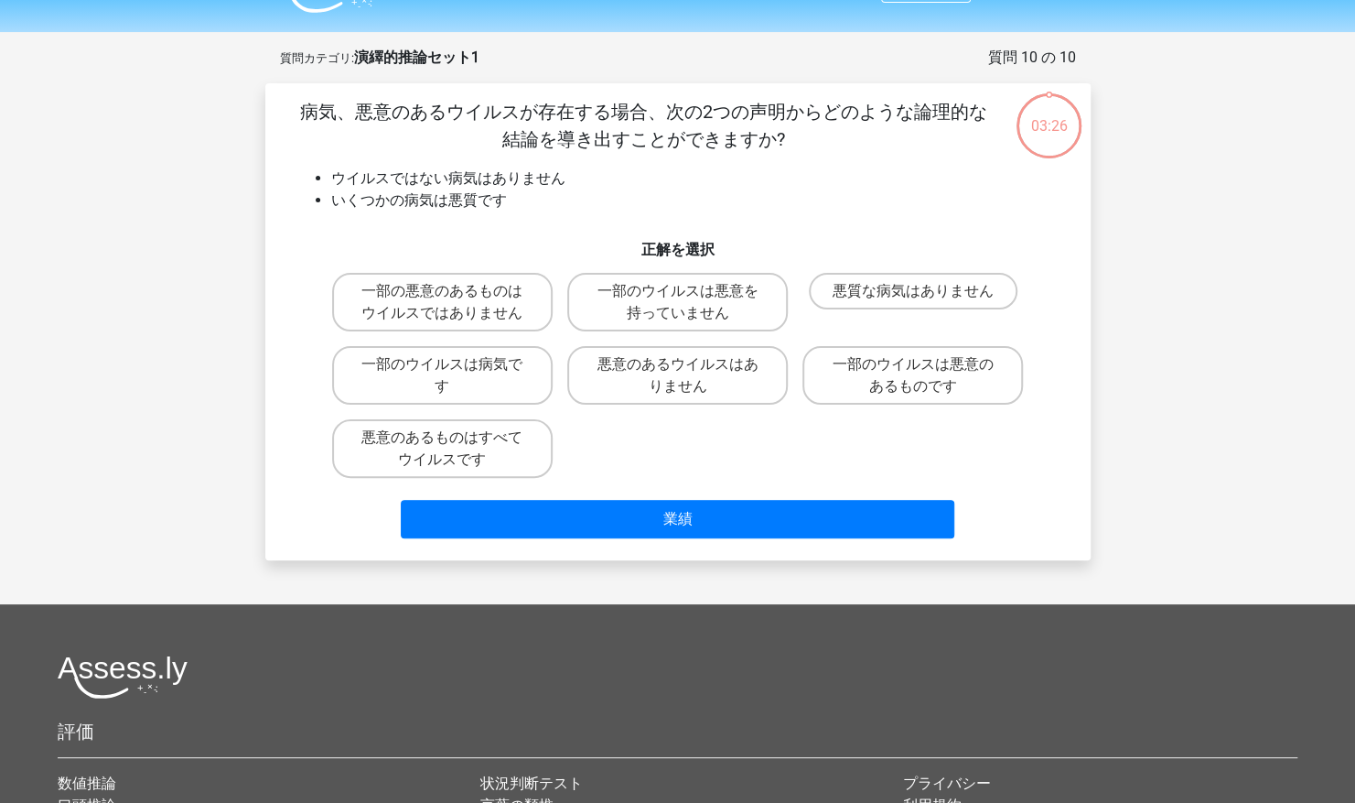
scroll to position [39, 0]
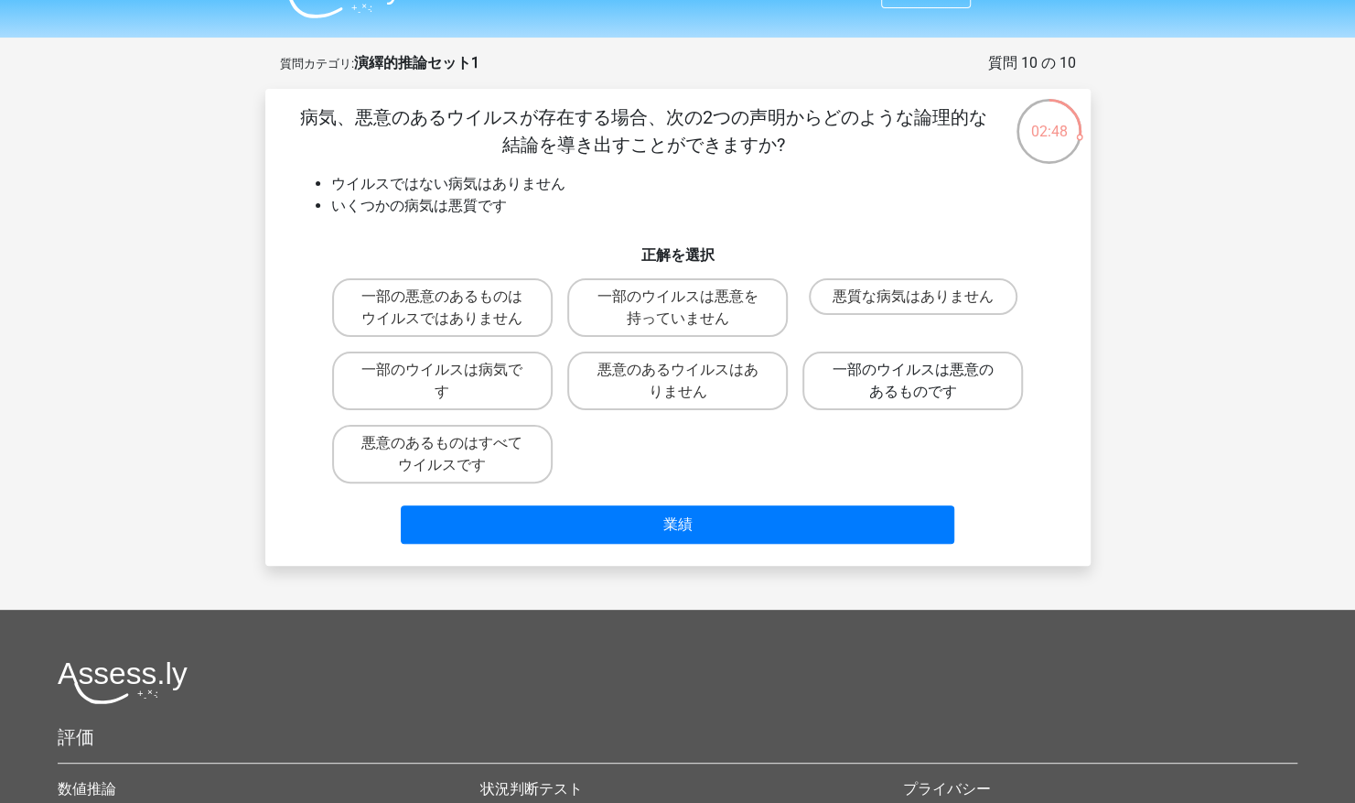
click at [847, 378] on label "一部のウイルスは悪意のあるものです" at bounding box center [913, 380] width 221 height 59
click at [913, 378] on input "一部のウイルスは悪意のあるものです" at bounding box center [919, 376] width 12 height 12
radio input "true"
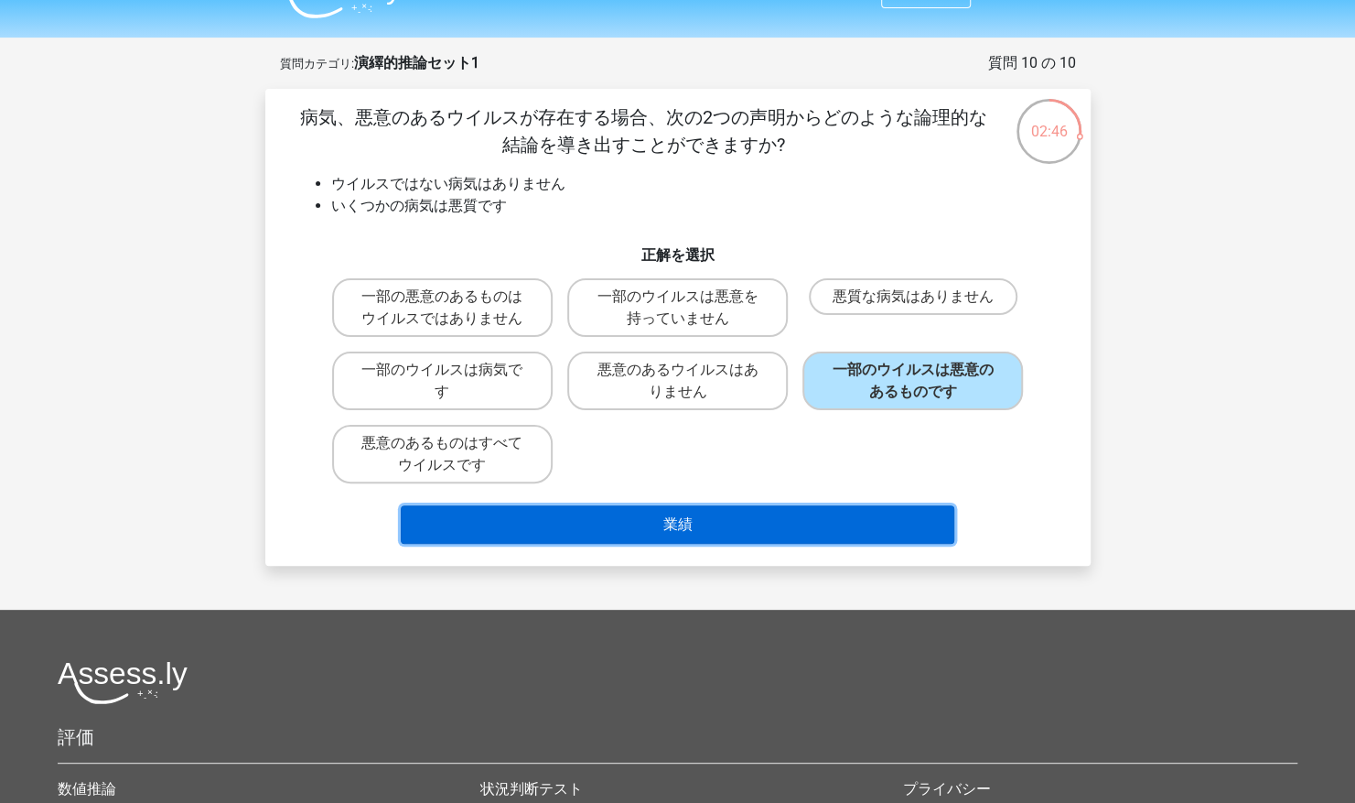
click at [706, 533] on button "業績" at bounding box center [678, 524] width 554 height 38
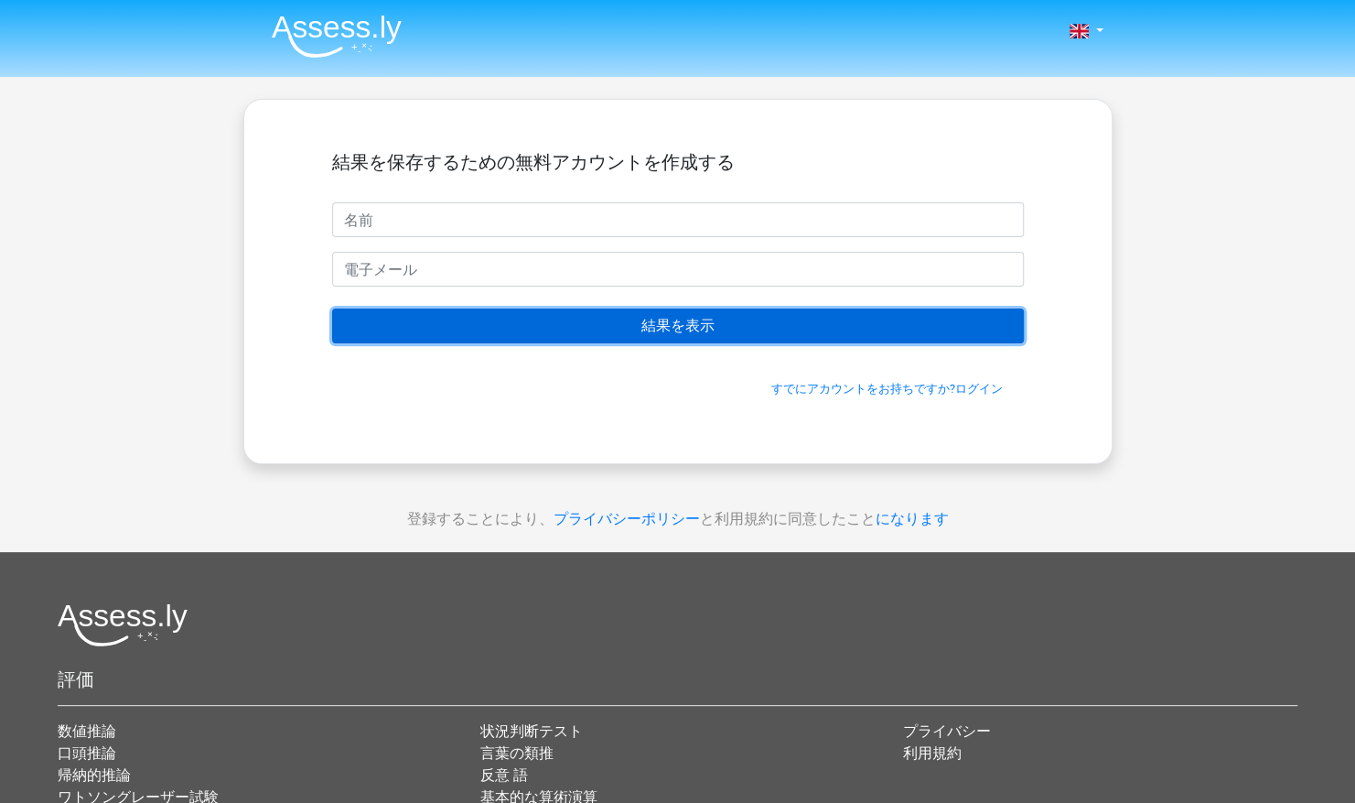
click at [597, 331] on input "結果を表示" at bounding box center [678, 325] width 692 height 35
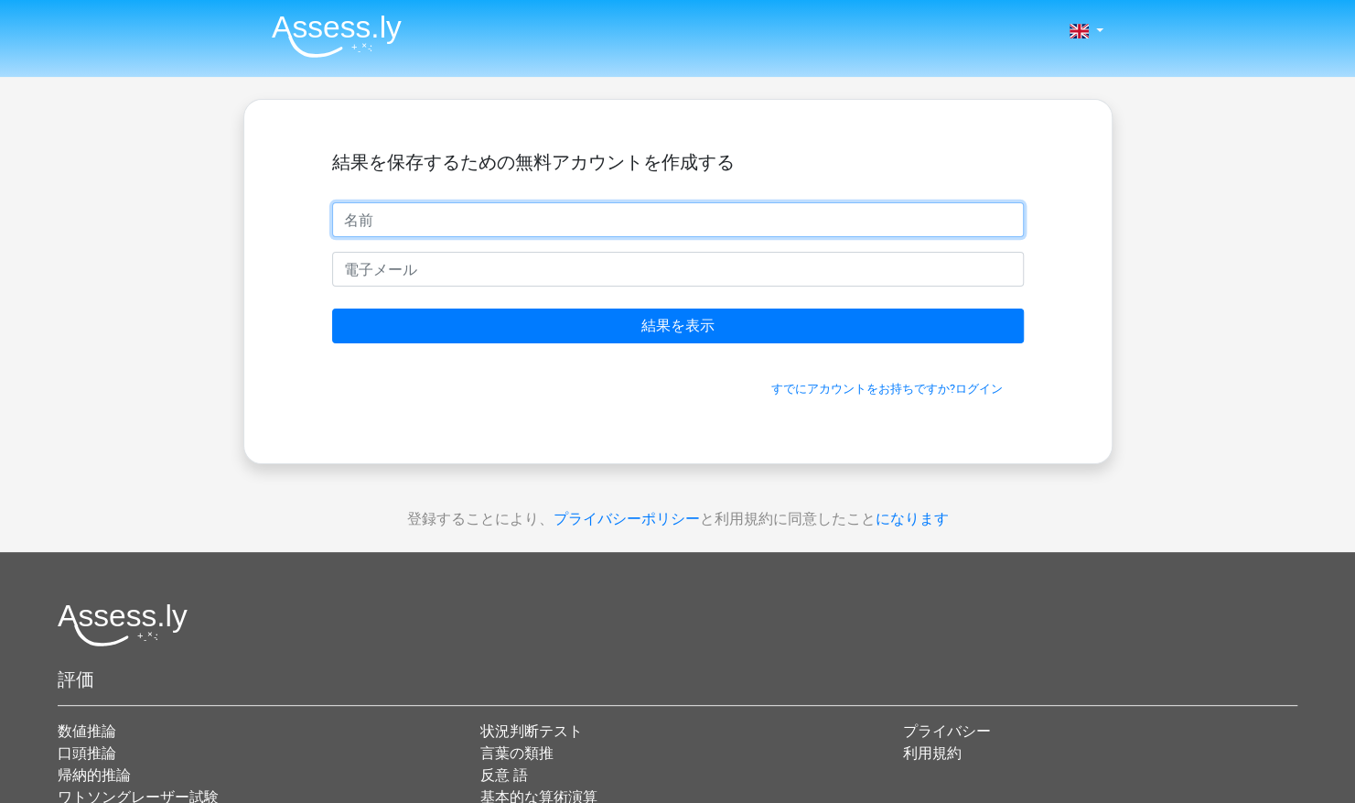
click at [512, 227] on input "text" at bounding box center [678, 219] width 692 height 35
type input "sho"
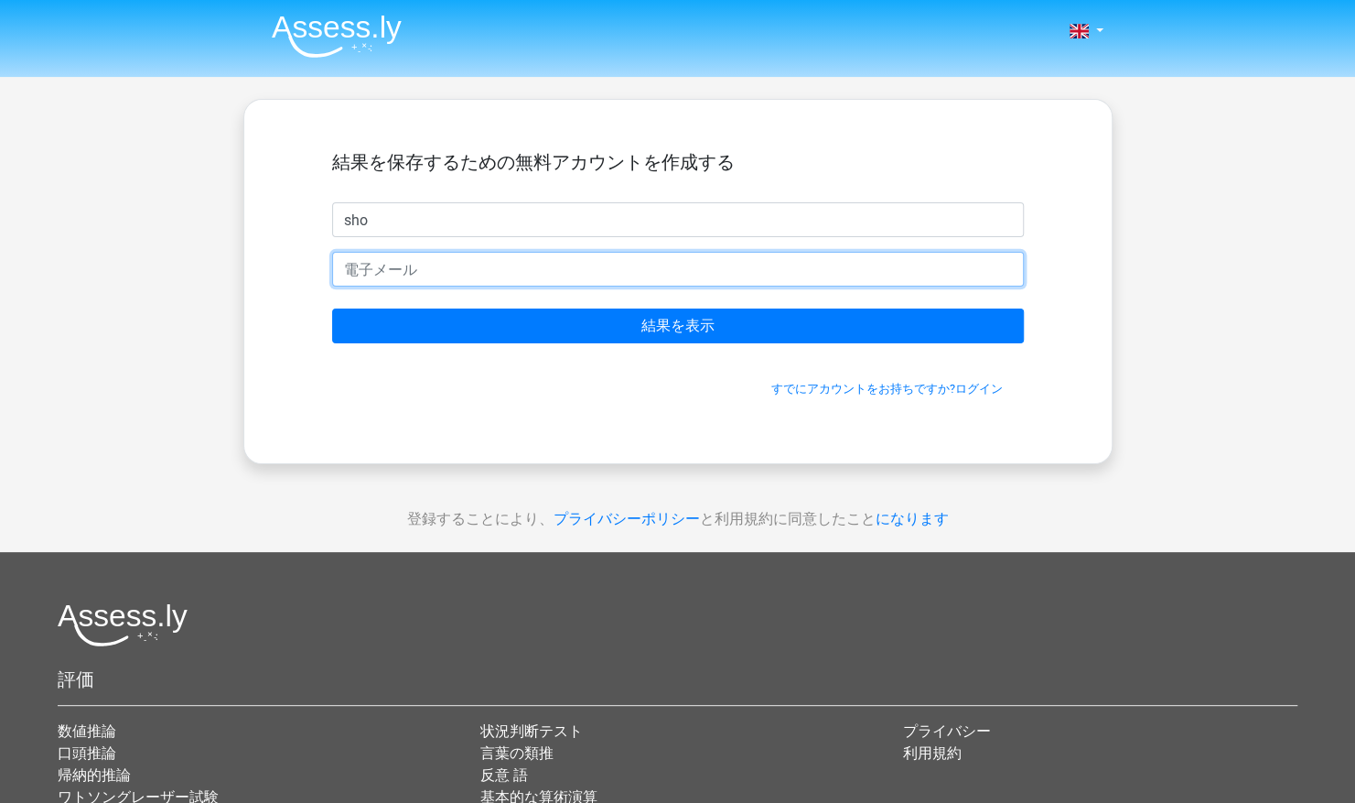
click at [499, 254] on input "email" at bounding box center [678, 269] width 692 height 35
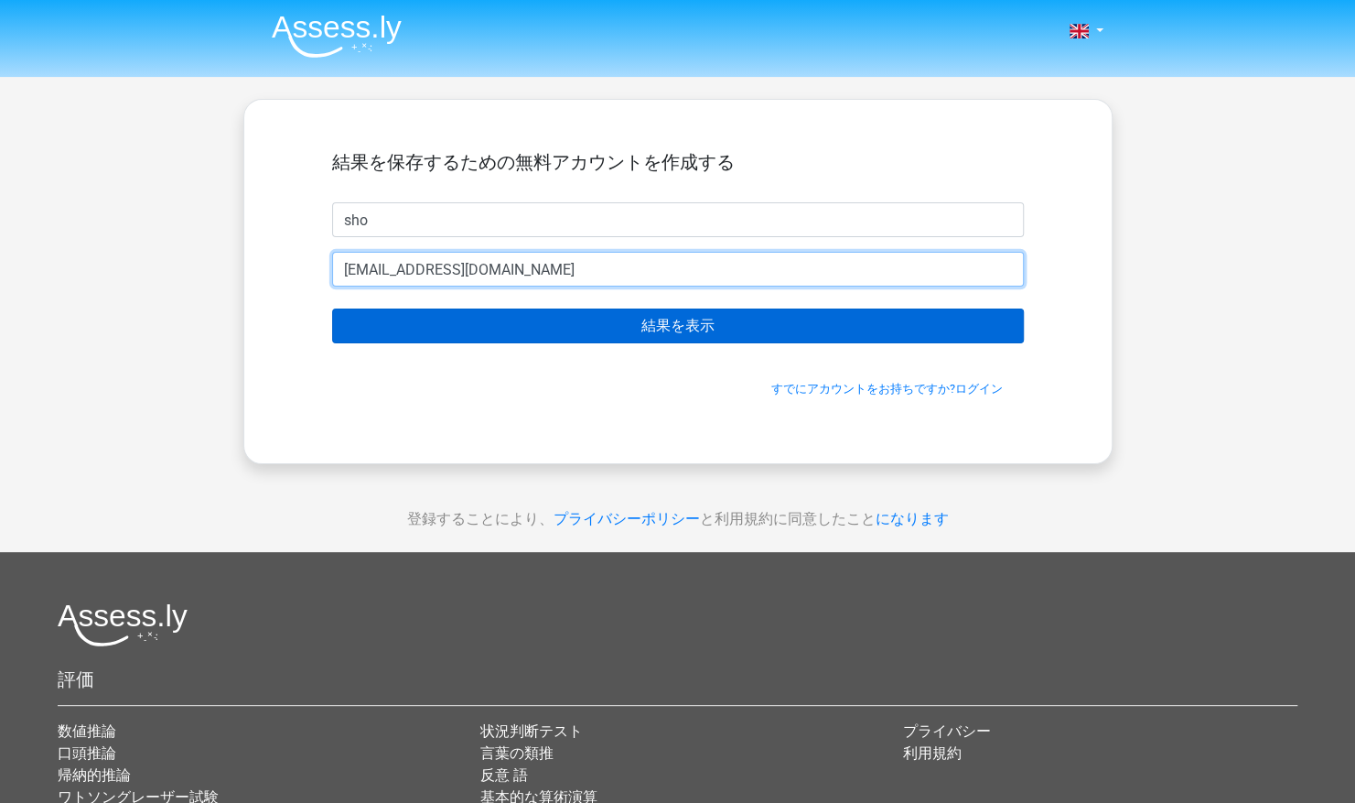
type input "yamashin.cr7@gmail.com"
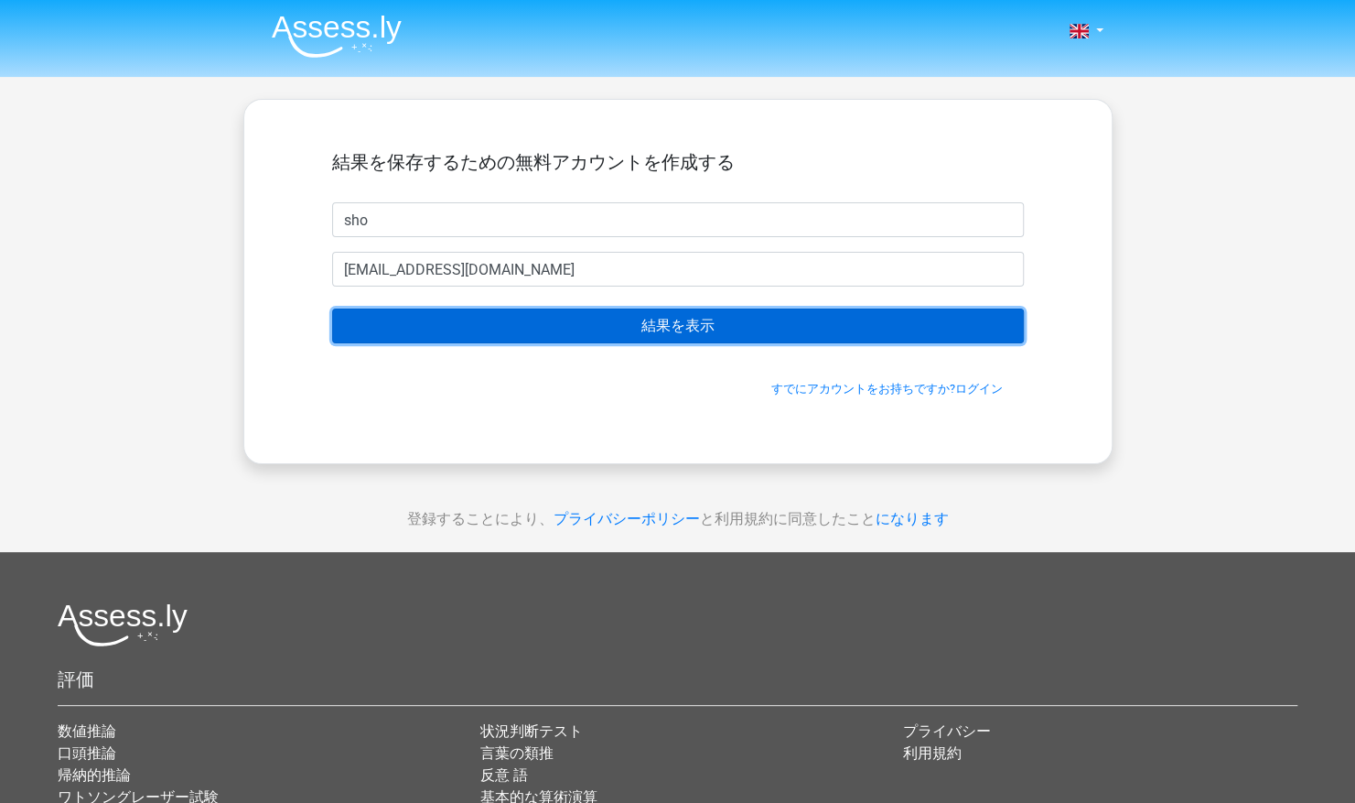
click at [536, 321] on input "結果を表示" at bounding box center [678, 325] width 692 height 35
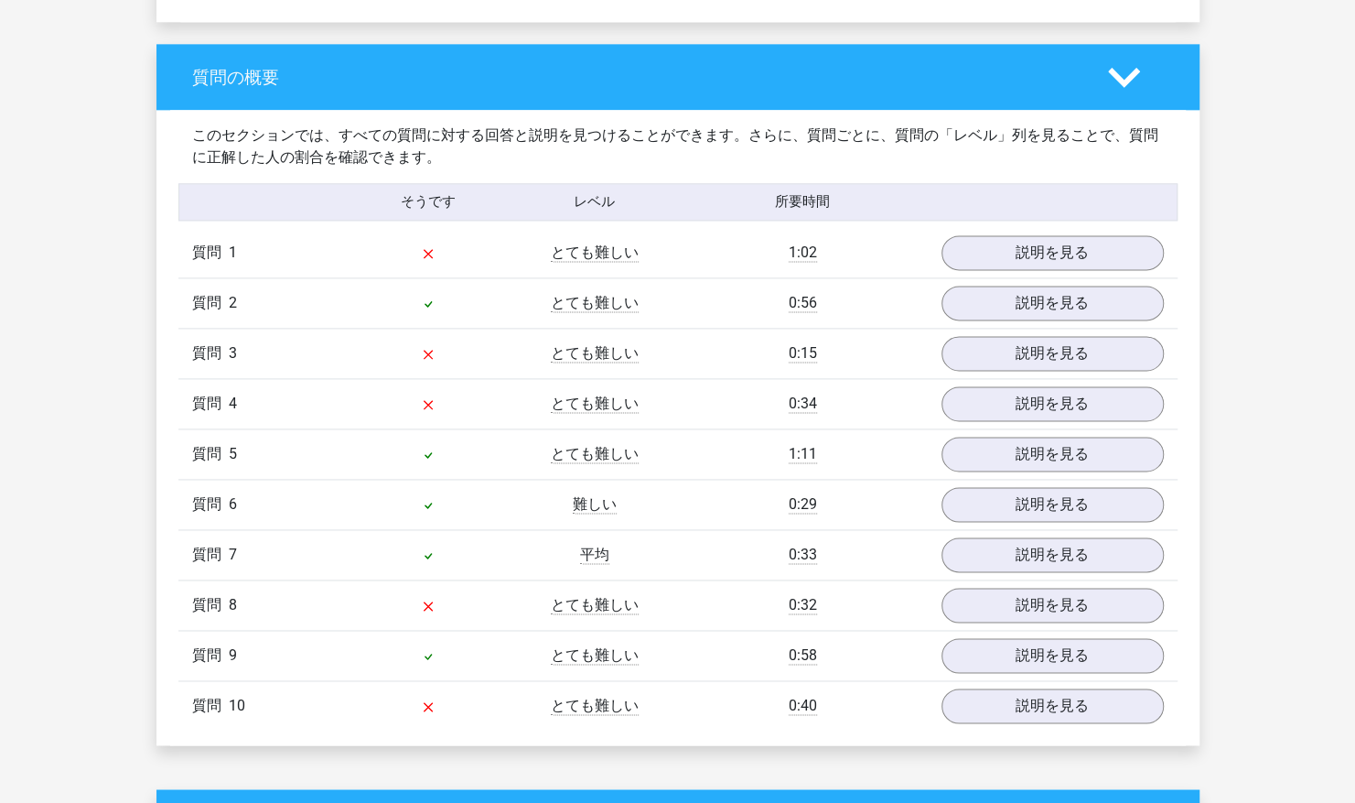
scroll to position [1290, 0]
click at [1074, 254] on link "説明を見る" at bounding box center [1051, 253] width 255 height 40
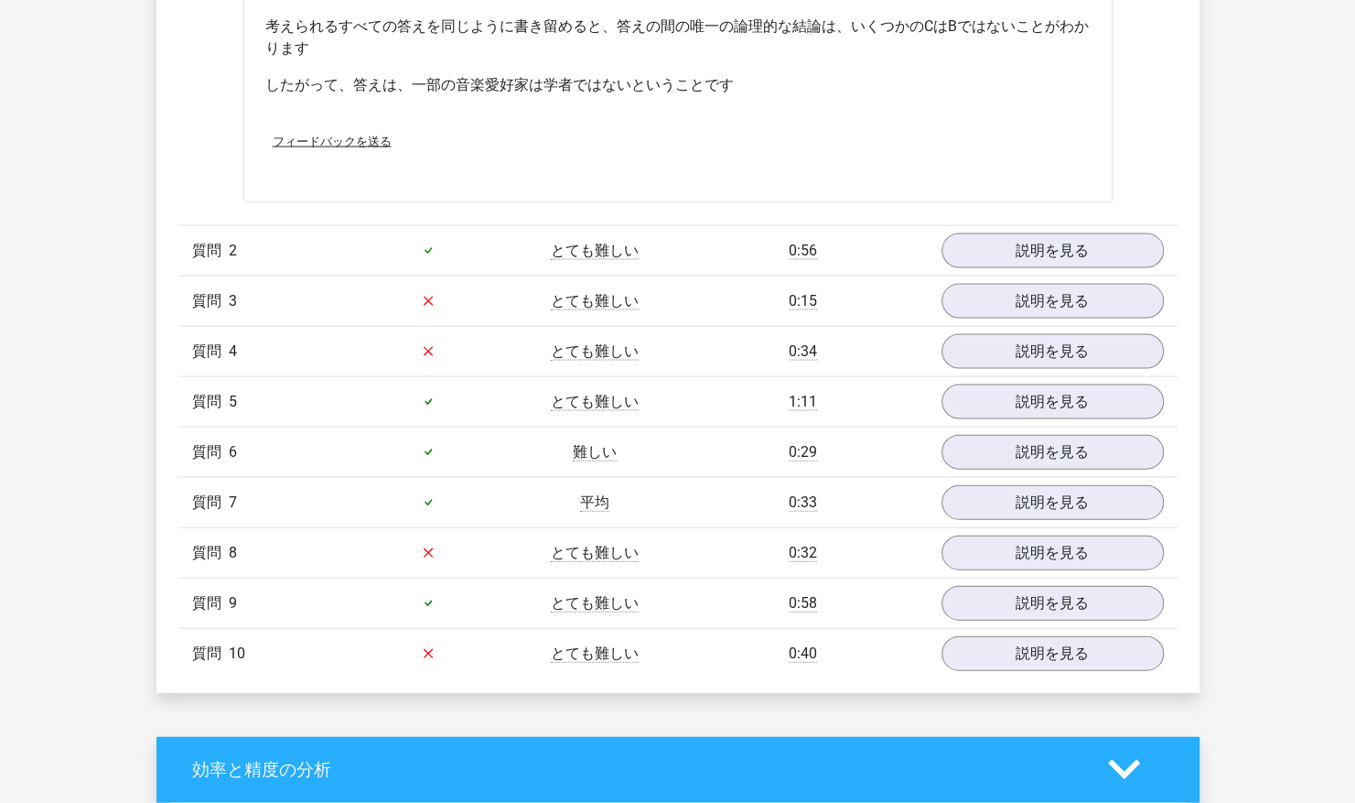
scroll to position [2121, 0]
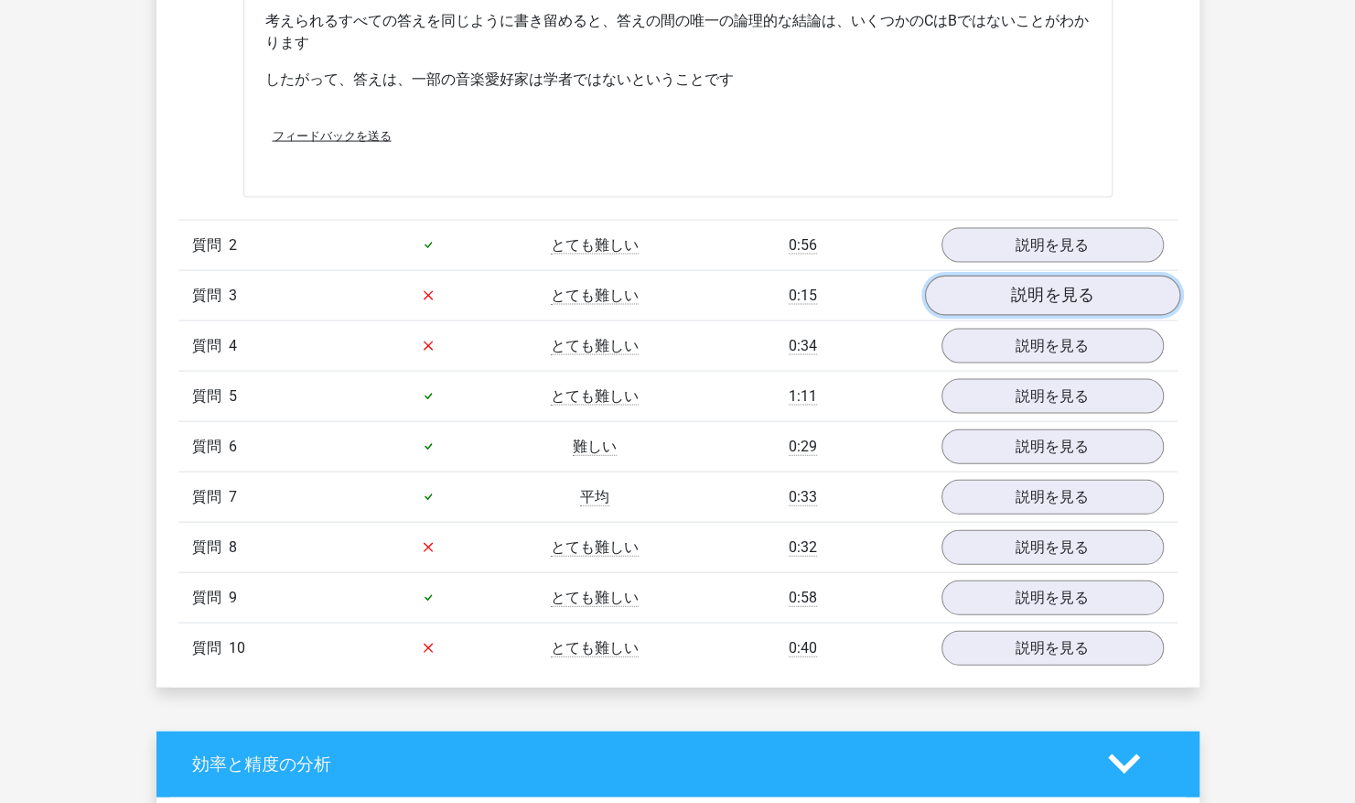
click at [984, 286] on link "説明を見る" at bounding box center [1051, 295] width 255 height 40
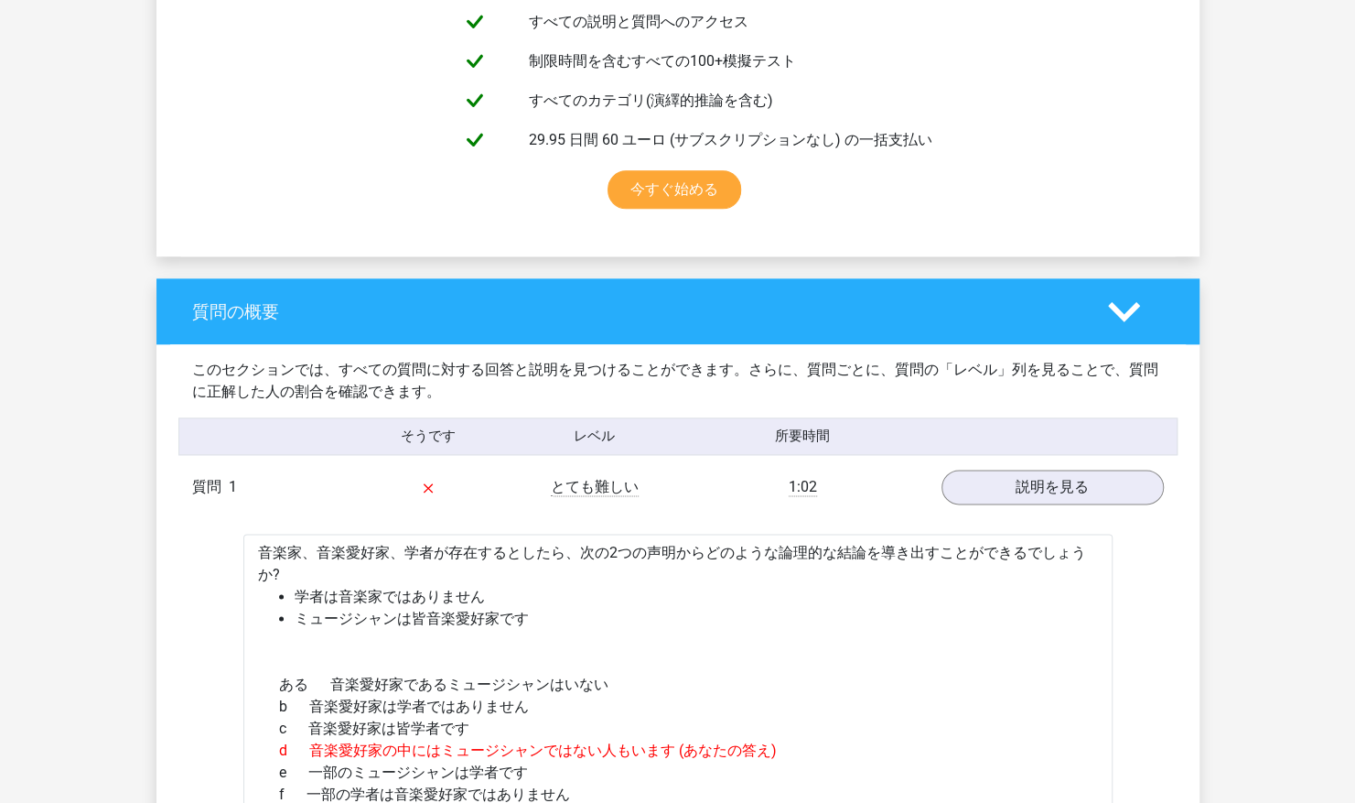
scroll to position [1054, 0]
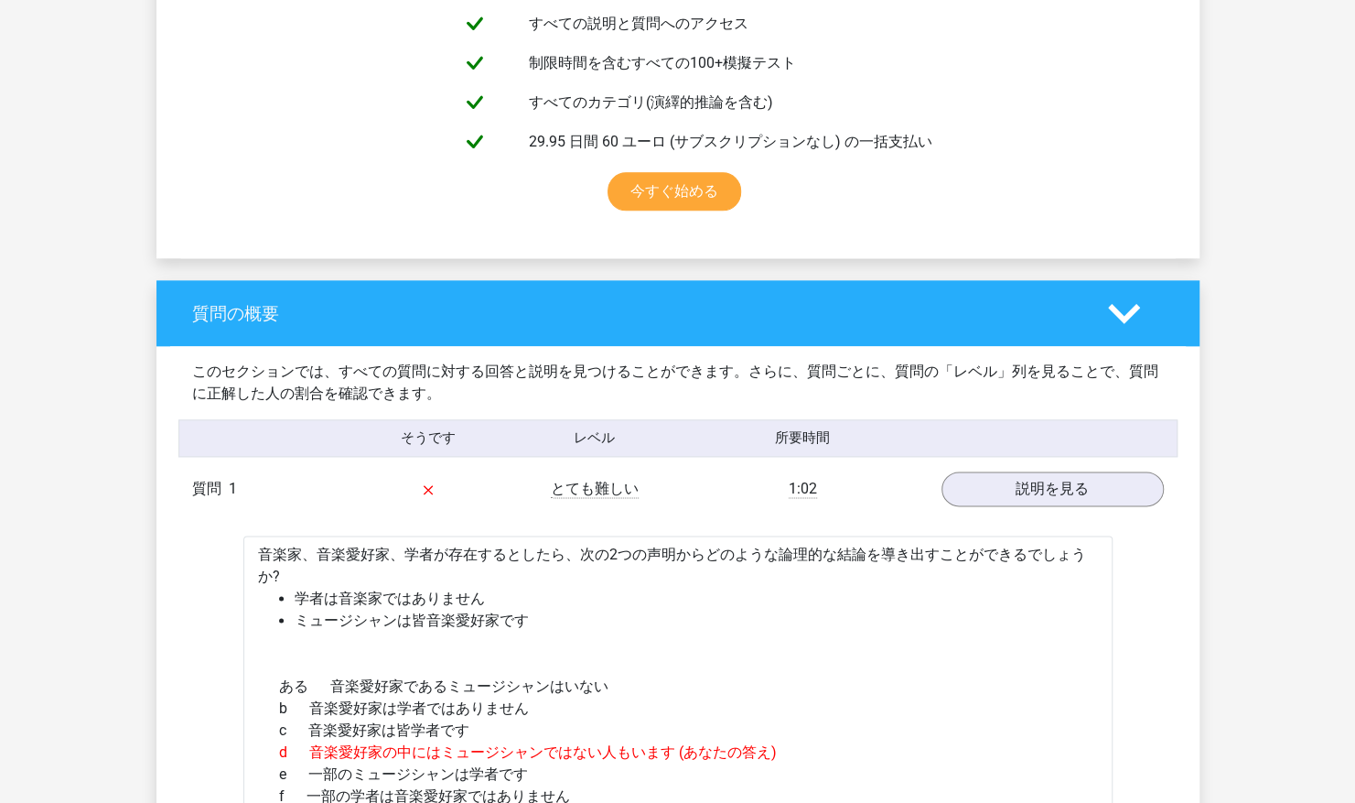
click at [1112, 312] on icon at bounding box center [1124, 313] width 32 height 32
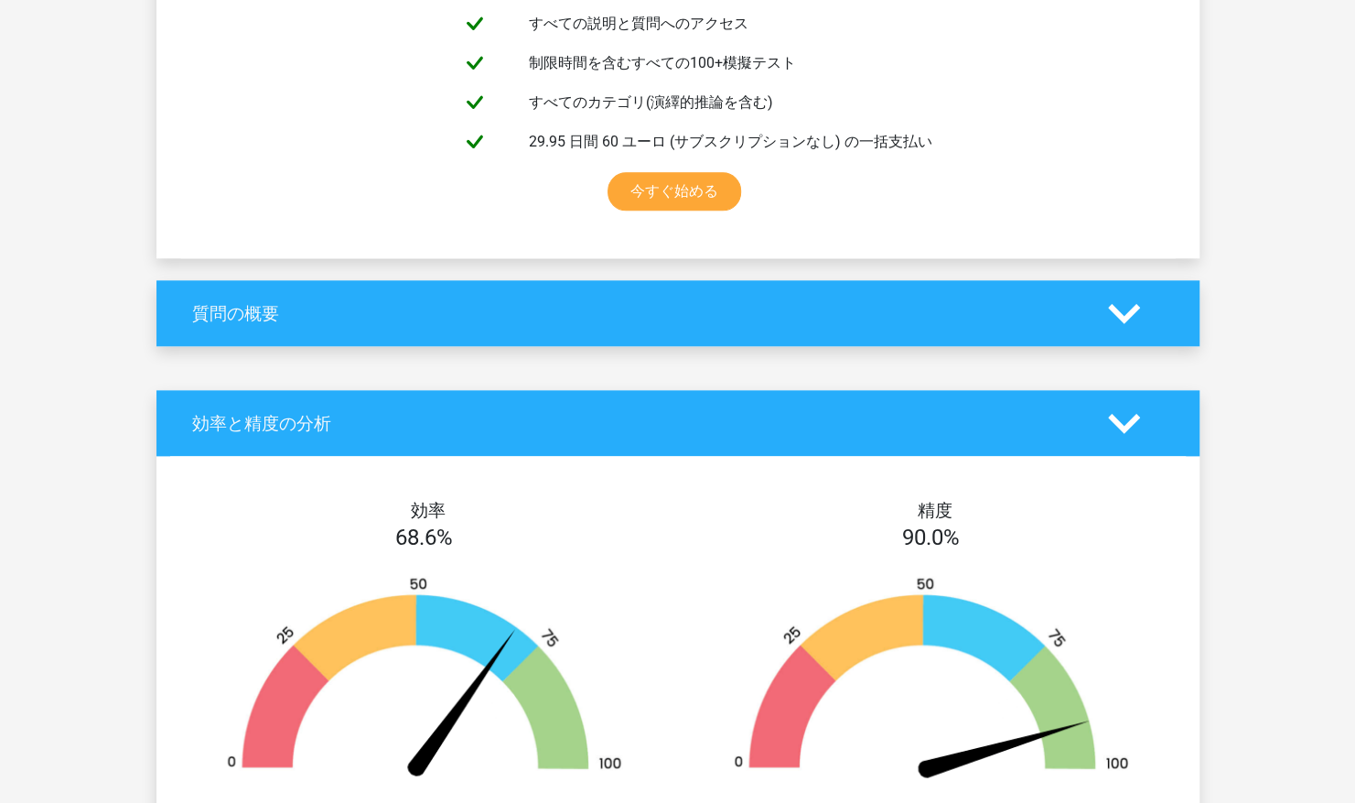
click at [1112, 312] on icon at bounding box center [1124, 313] width 32 height 32
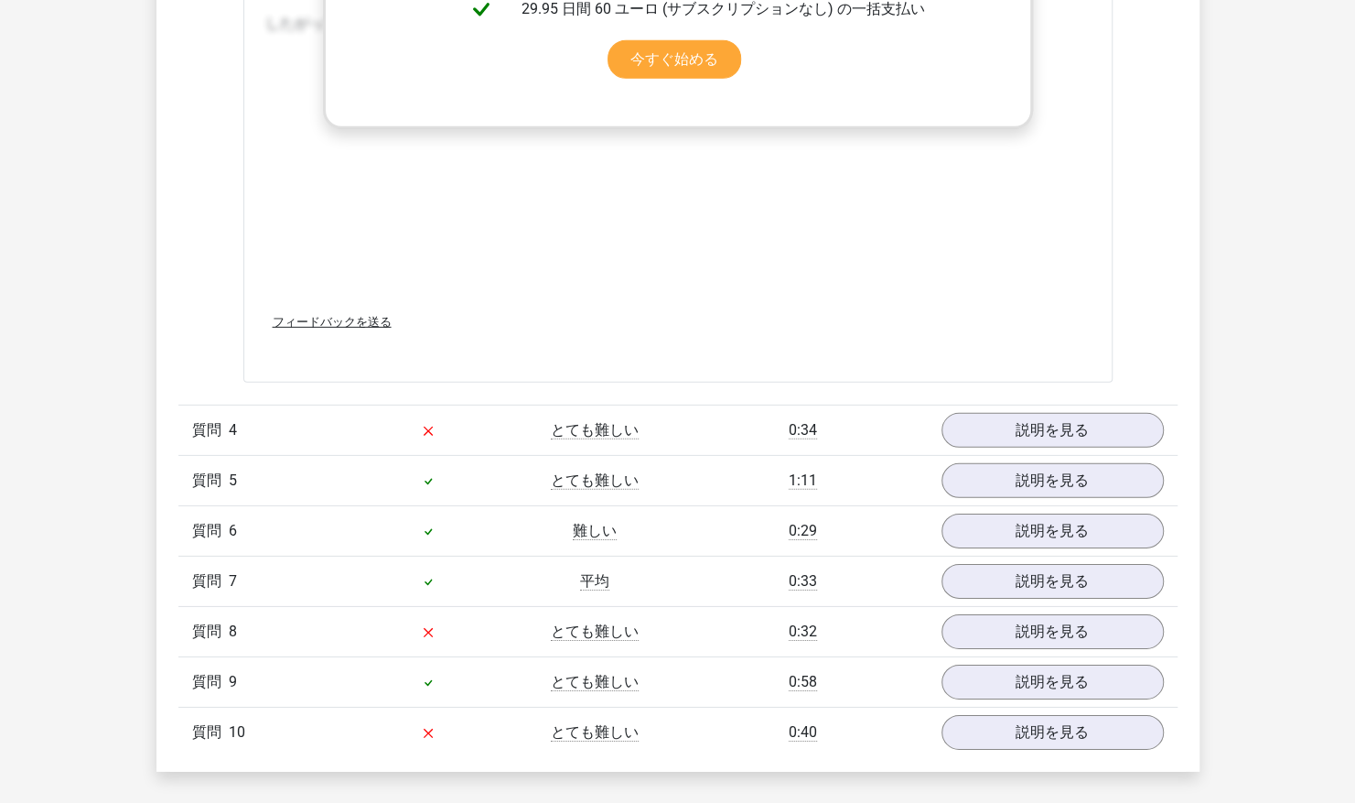
scroll to position [3075, 0]
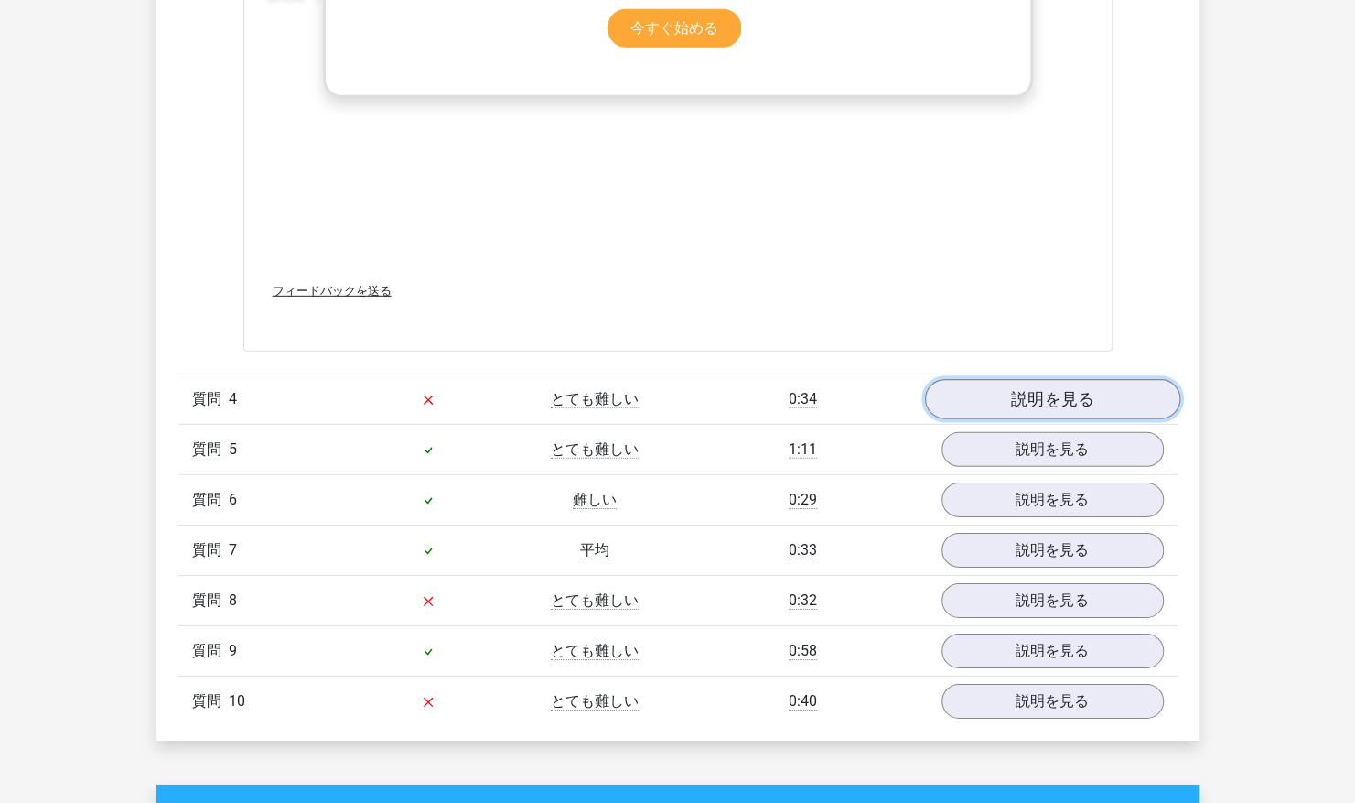
click at [977, 394] on link "説明を見る" at bounding box center [1051, 399] width 255 height 40
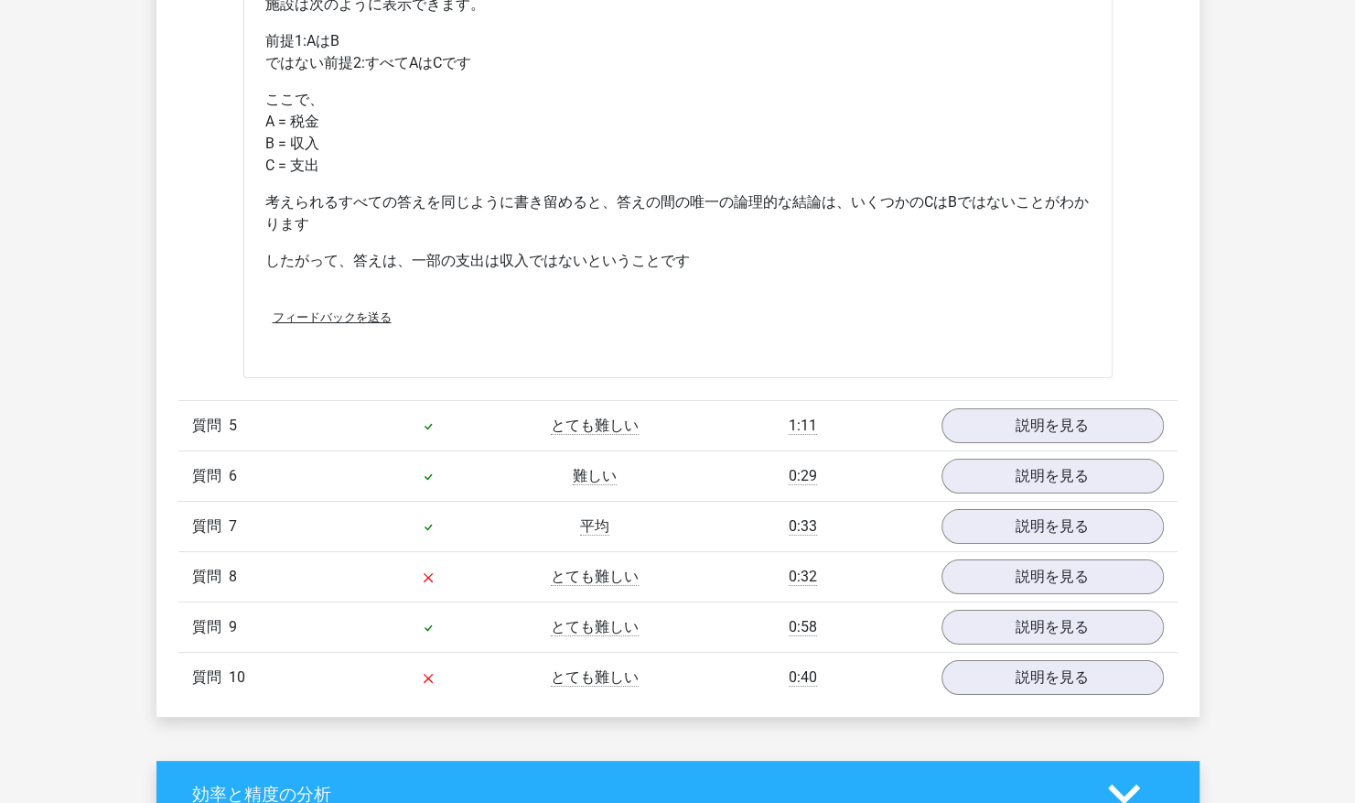
scroll to position [3864, 0]
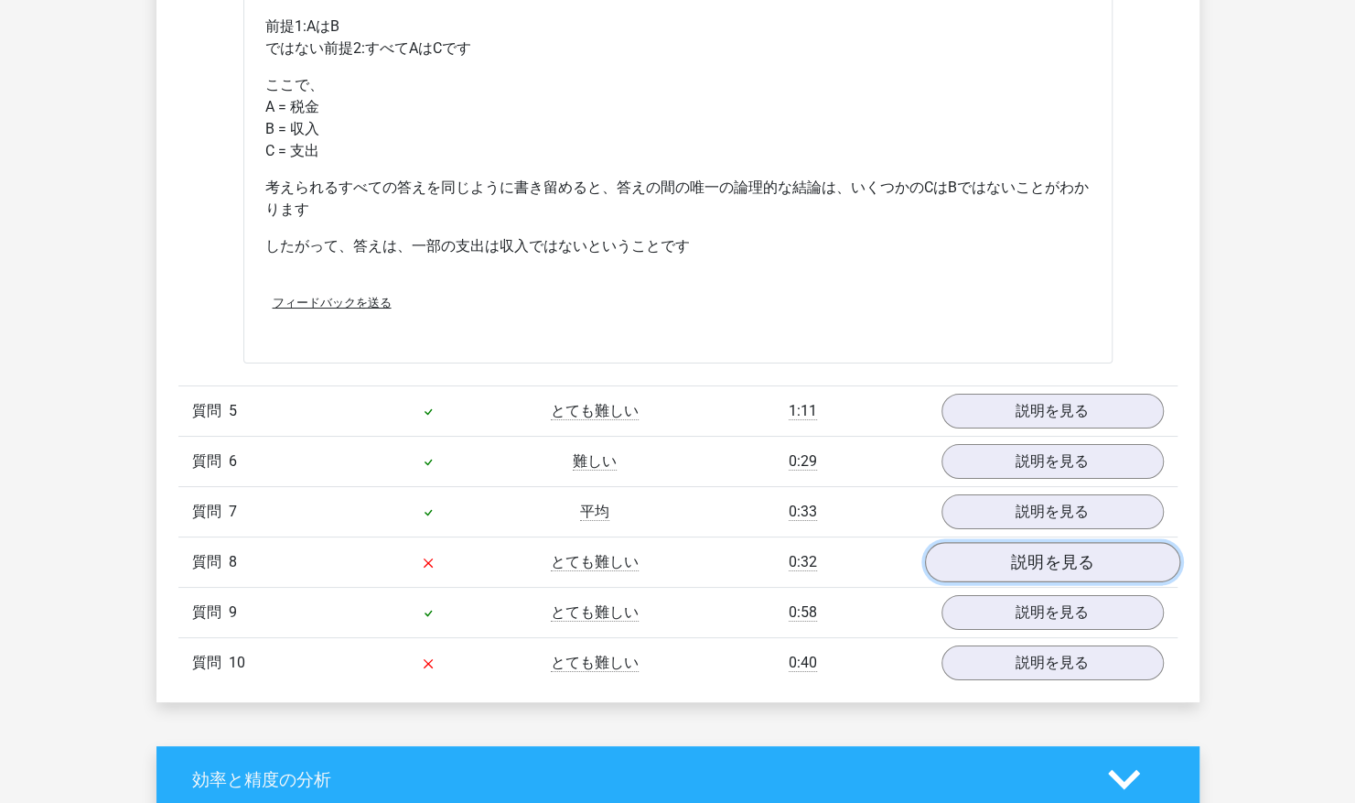
click at [953, 562] on link "説明を見る" at bounding box center [1051, 562] width 255 height 40
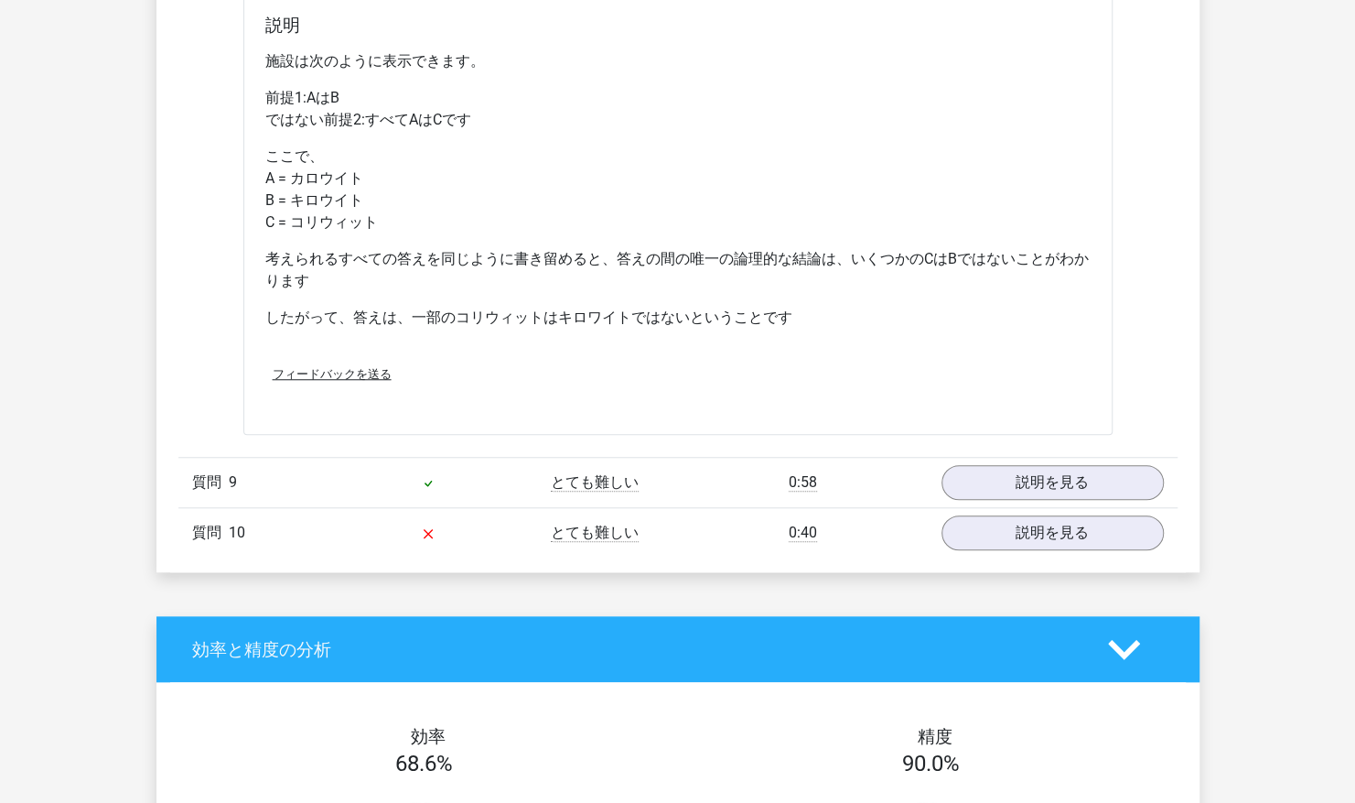
scroll to position [4788, 0]
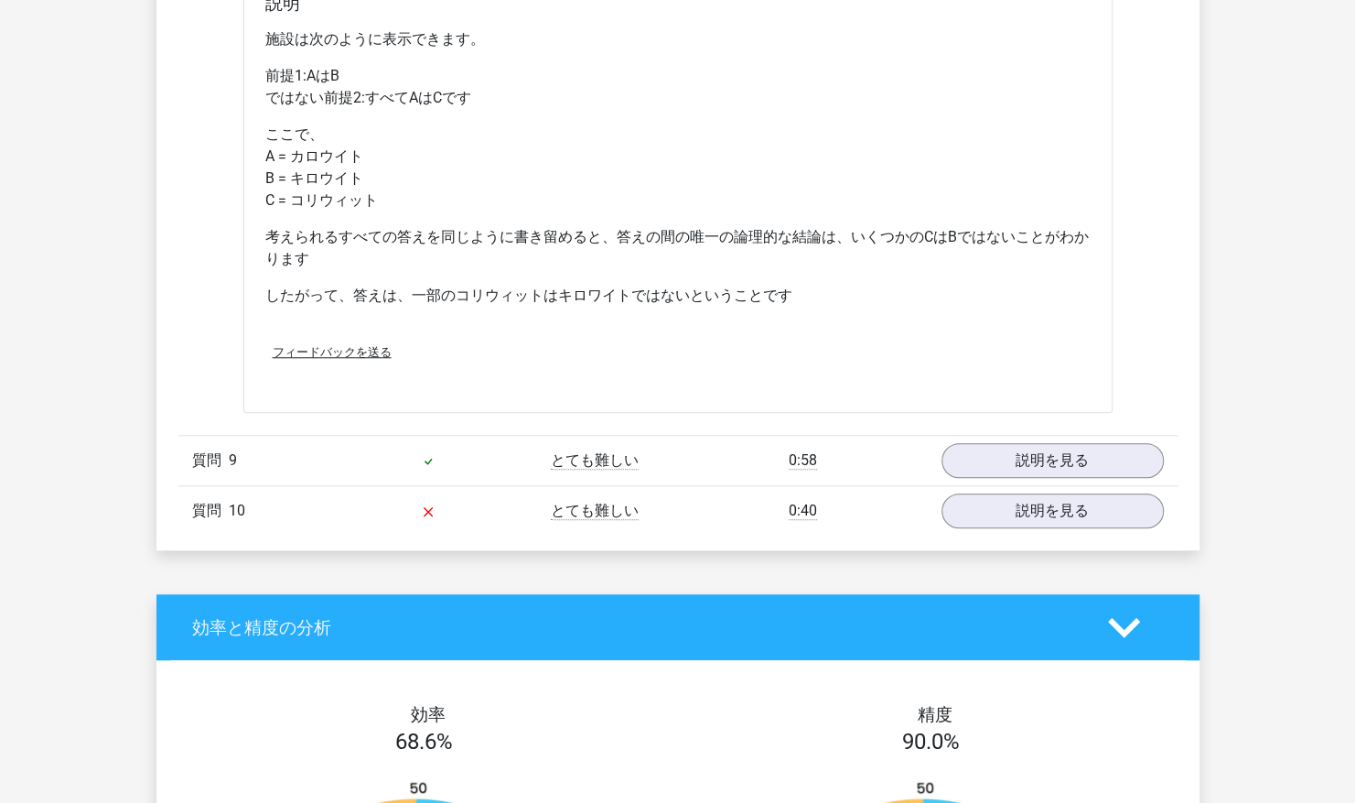
click at [607, 512] on div "質問 10 とても難しい 0:40 説明を見る" at bounding box center [677, 510] width 999 height 50
click at [1005, 501] on link "説明を見る" at bounding box center [1051, 511] width 255 height 40
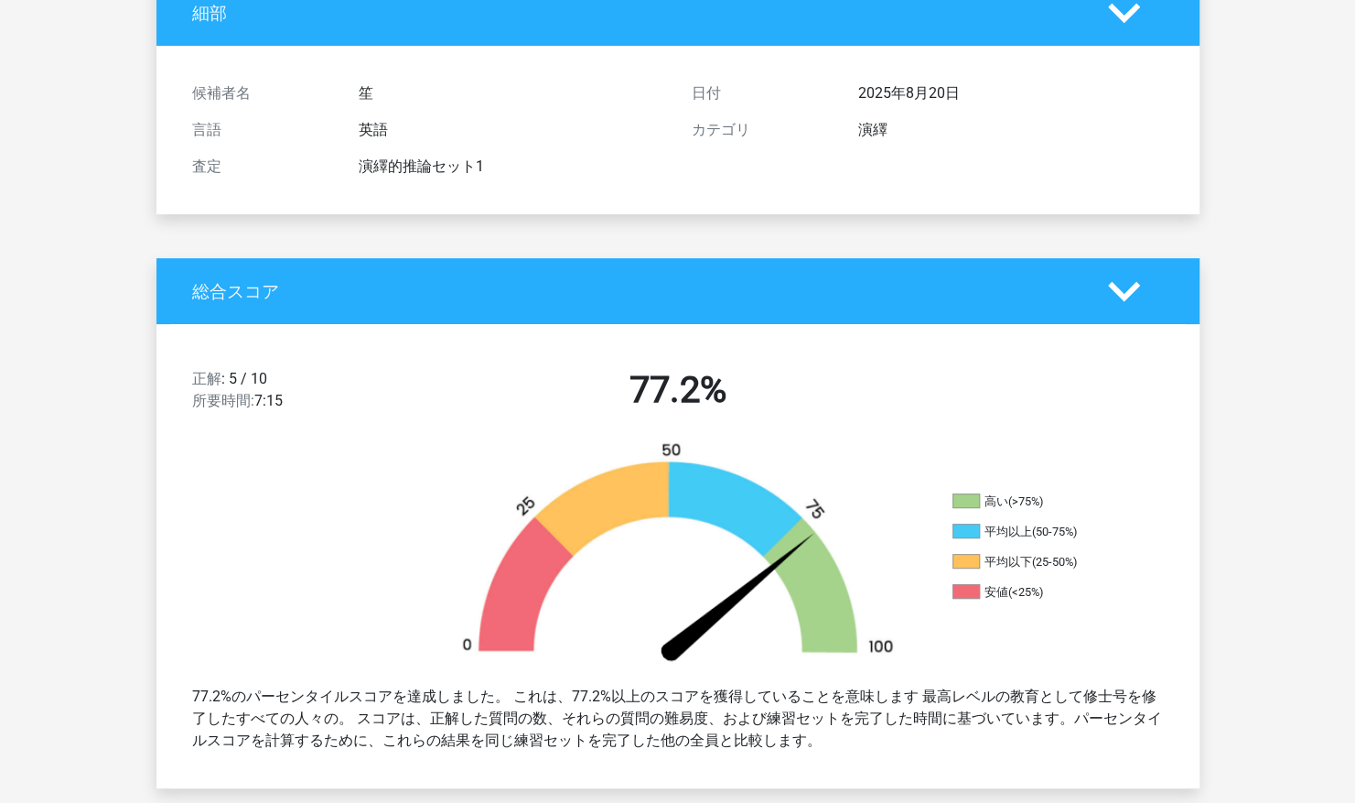
scroll to position [128, 0]
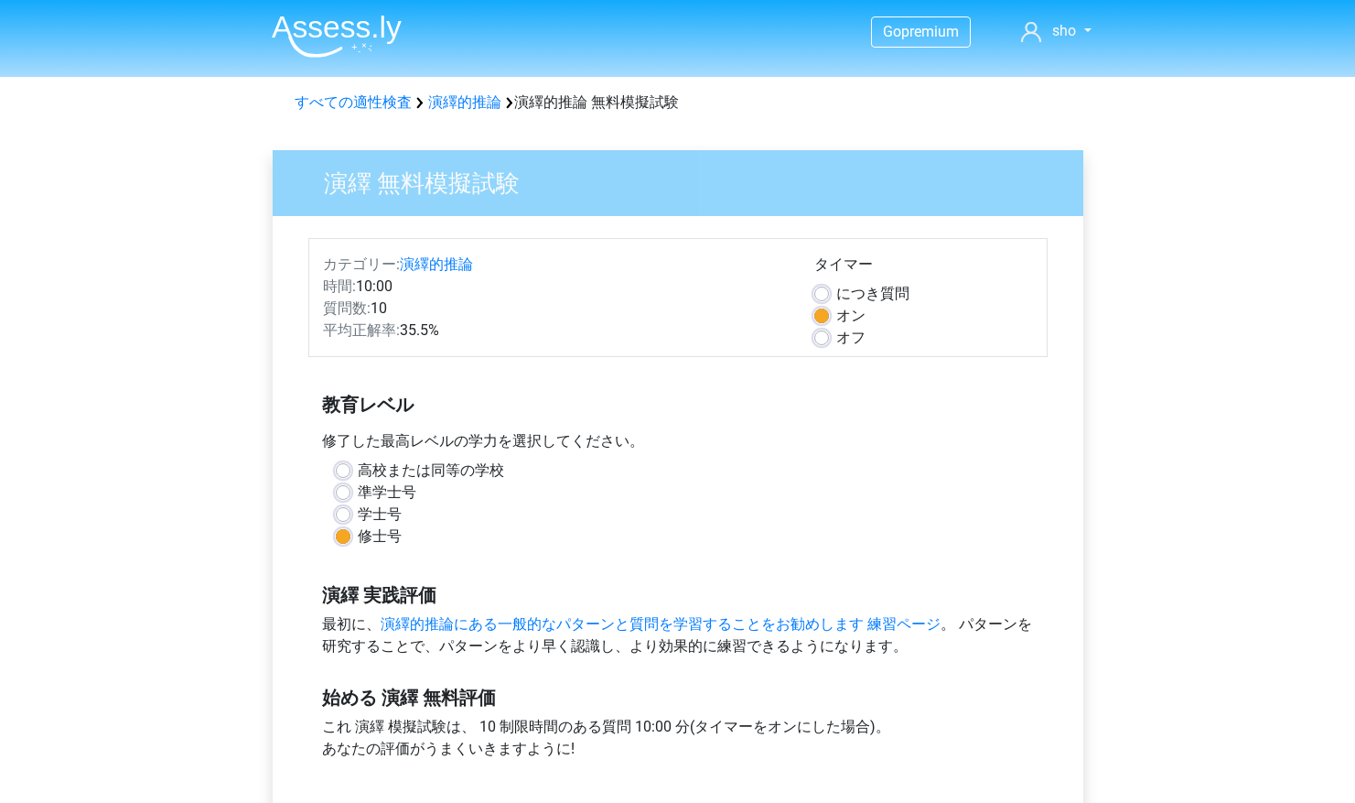
scroll to position [104, 0]
